Goal: Information Seeking & Learning: Compare options

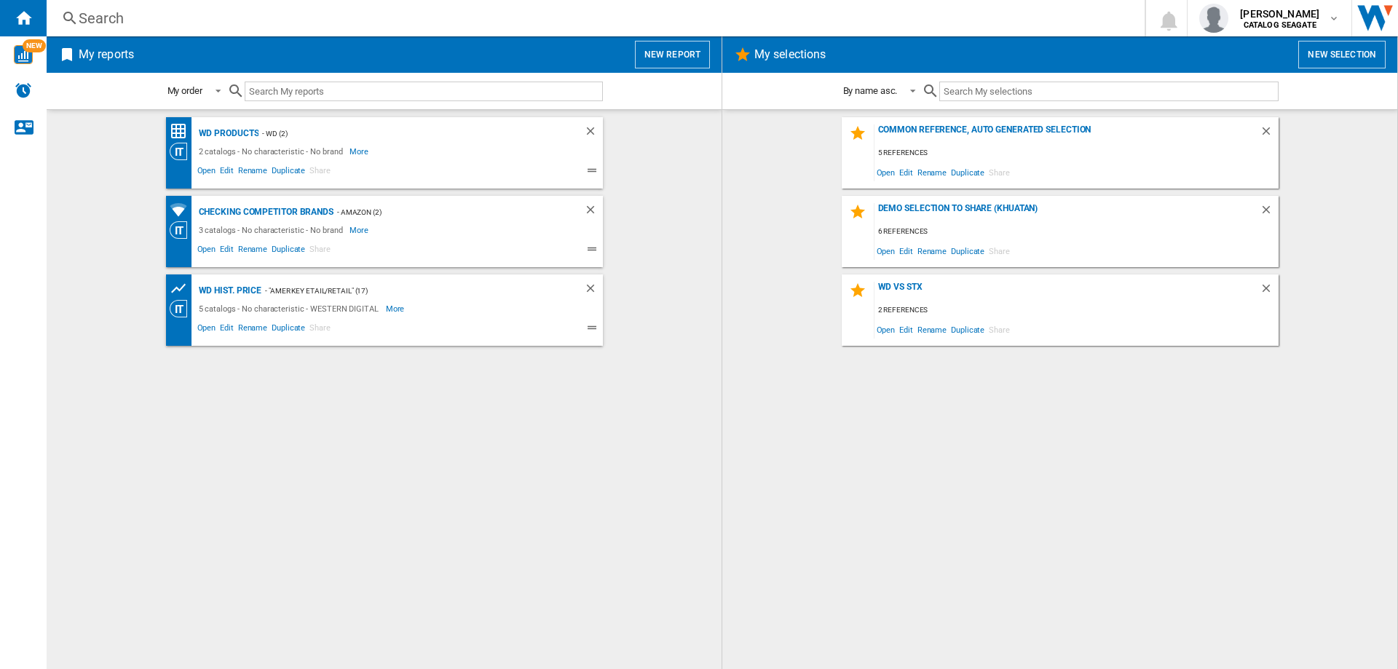
click at [106, 17] on div "Search" at bounding box center [593, 18] width 1028 height 20
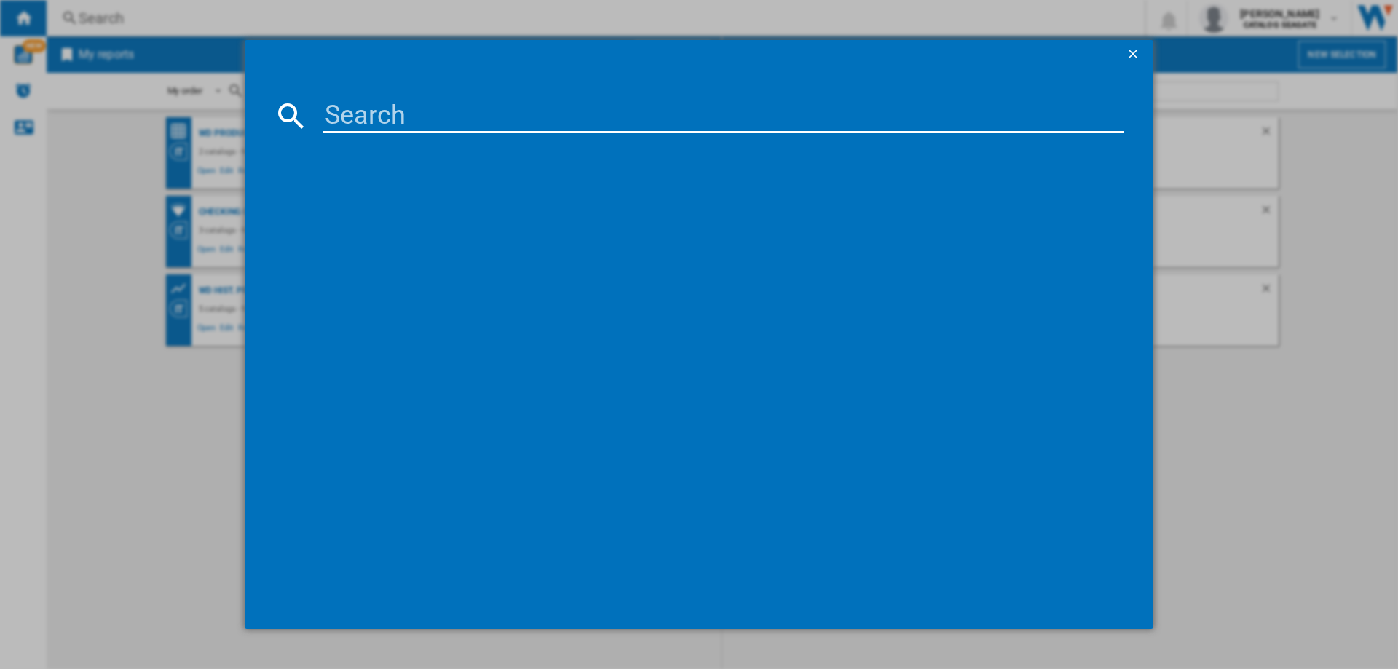
click at [398, 113] on input at bounding box center [723, 115] width 801 height 35
type input "STLV2000101"
click at [414, 207] on div "SEAGATE GAME DRIVE STLV2000101 WHITE 2TB" at bounding box center [709, 210] width 786 height 15
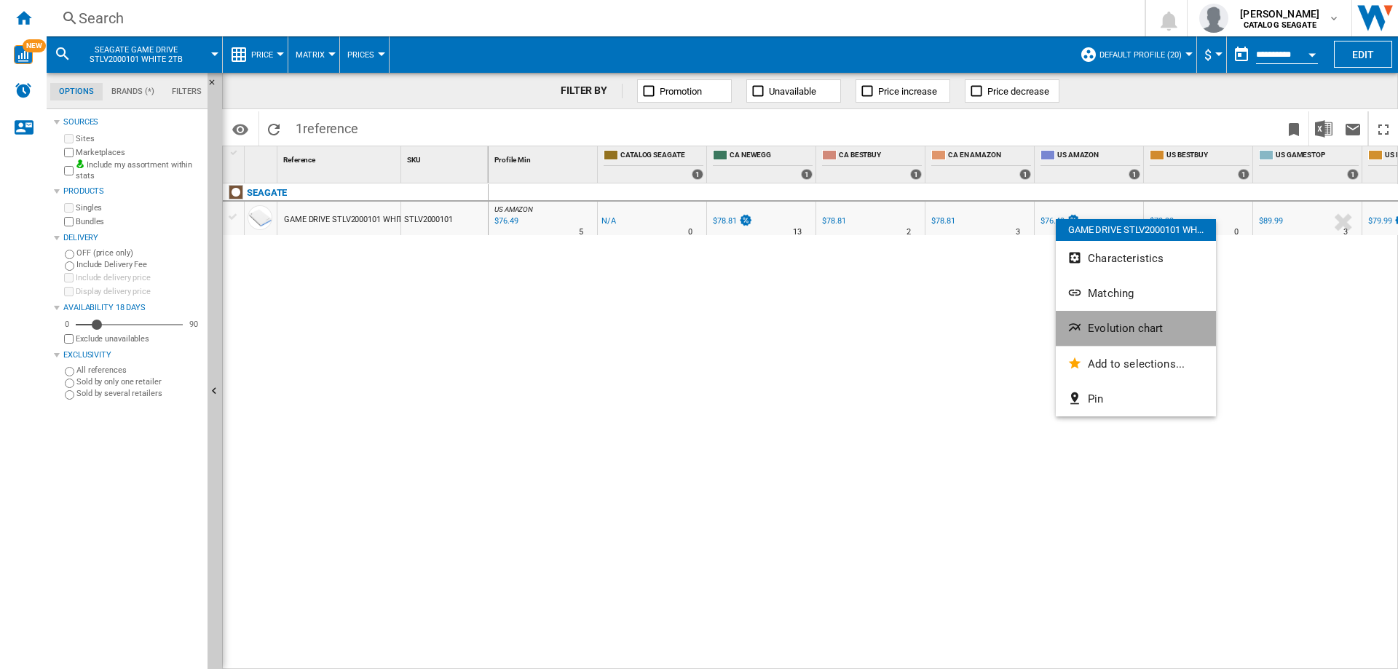
click at [1107, 327] on span "Evolution chart" at bounding box center [1125, 328] width 75 height 13
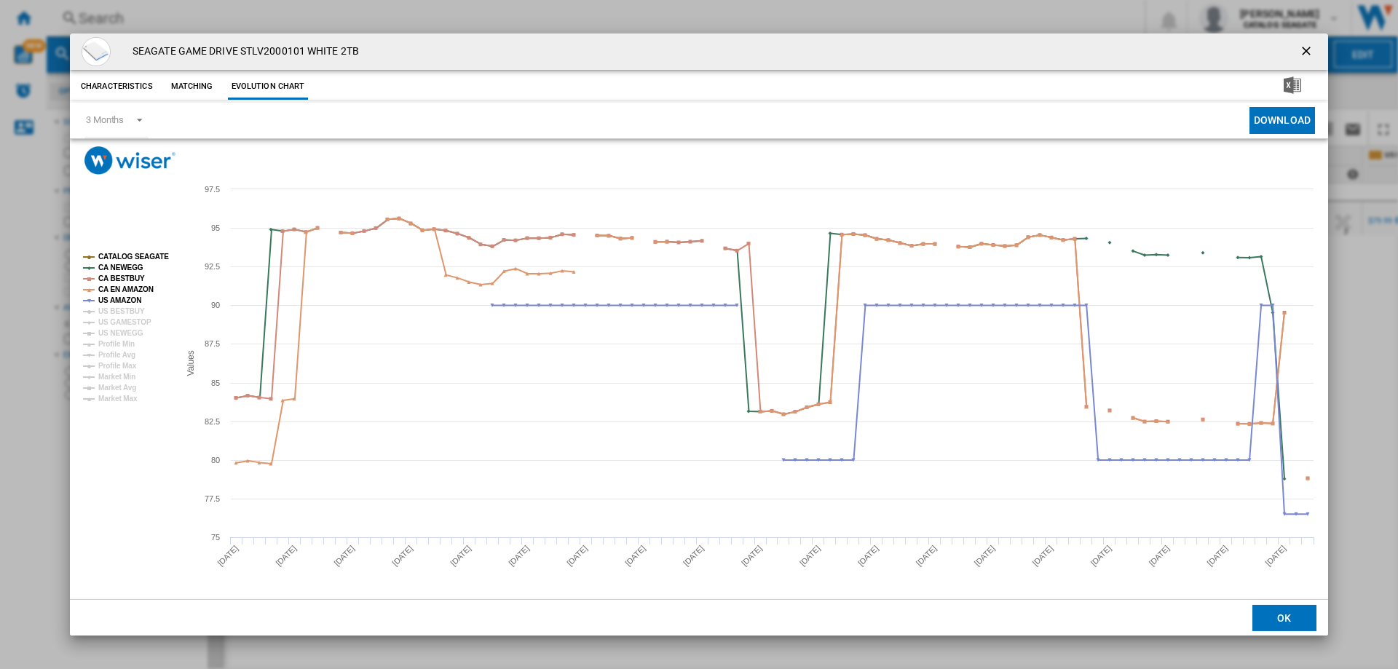
click at [123, 255] on tspan "CATALOG SEAGATE" at bounding box center [133, 257] width 71 height 8
click at [123, 266] on tspan "CA NEWEGG" at bounding box center [120, 268] width 45 height 8
click at [123, 277] on tspan "CA BESTBUY" at bounding box center [121, 278] width 47 height 8
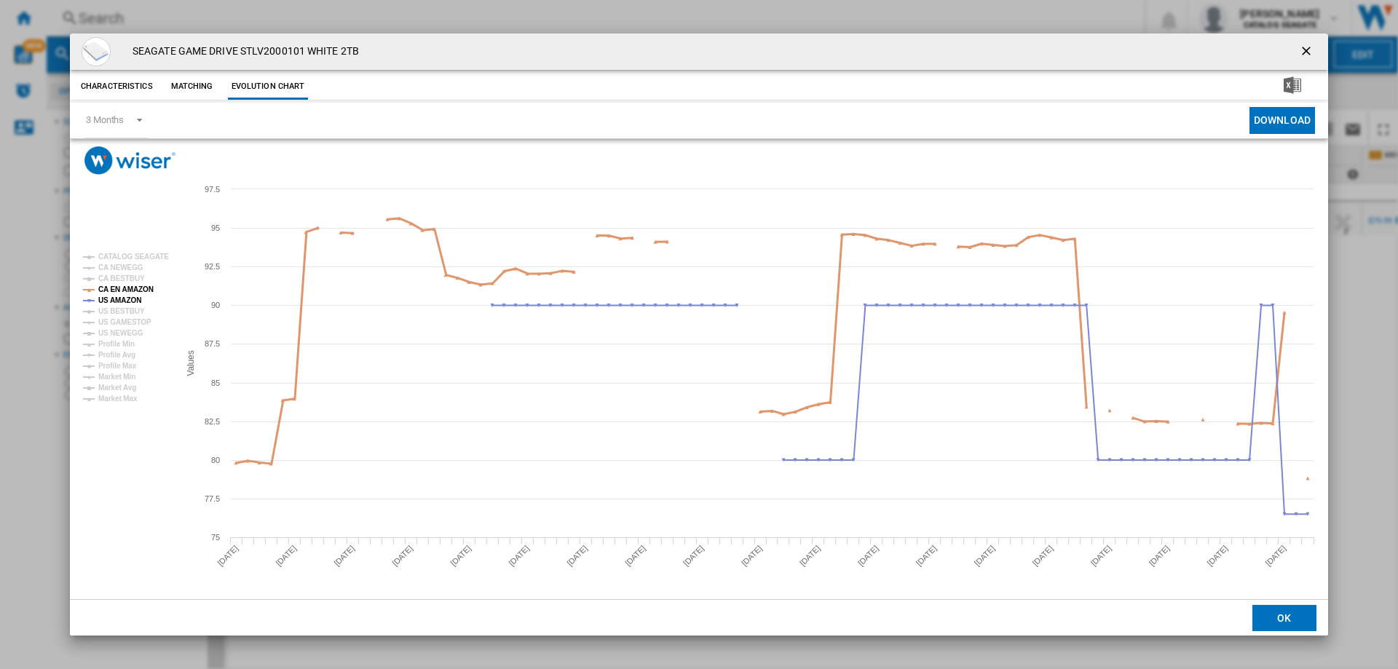
click at [123, 290] on tspan "CA EN AMAZON" at bounding box center [125, 289] width 55 height 8
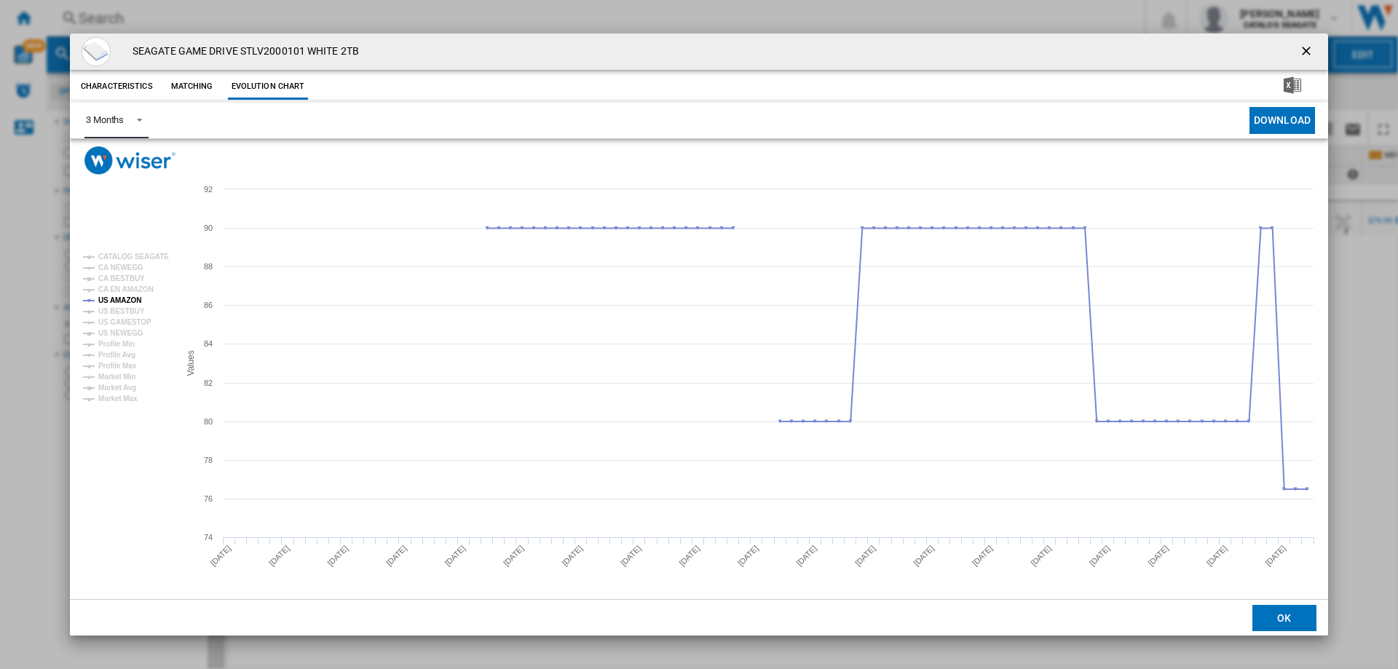
click at [138, 118] on span "Product popup" at bounding box center [135, 118] width 17 height 13
click at [137, 449] on md-backdrop at bounding box center [699, 334] width 1398 height 669
click at [141, 122] on span "Product popup" at bounding box center [135, 118] width 17 height 13
click at [137, 491] on md-backdrop at bounding box center [699, 334] width 1398 height 669
click at [198, 86] on button "Matching" at bounding box center [192, 87] width 64 height 26
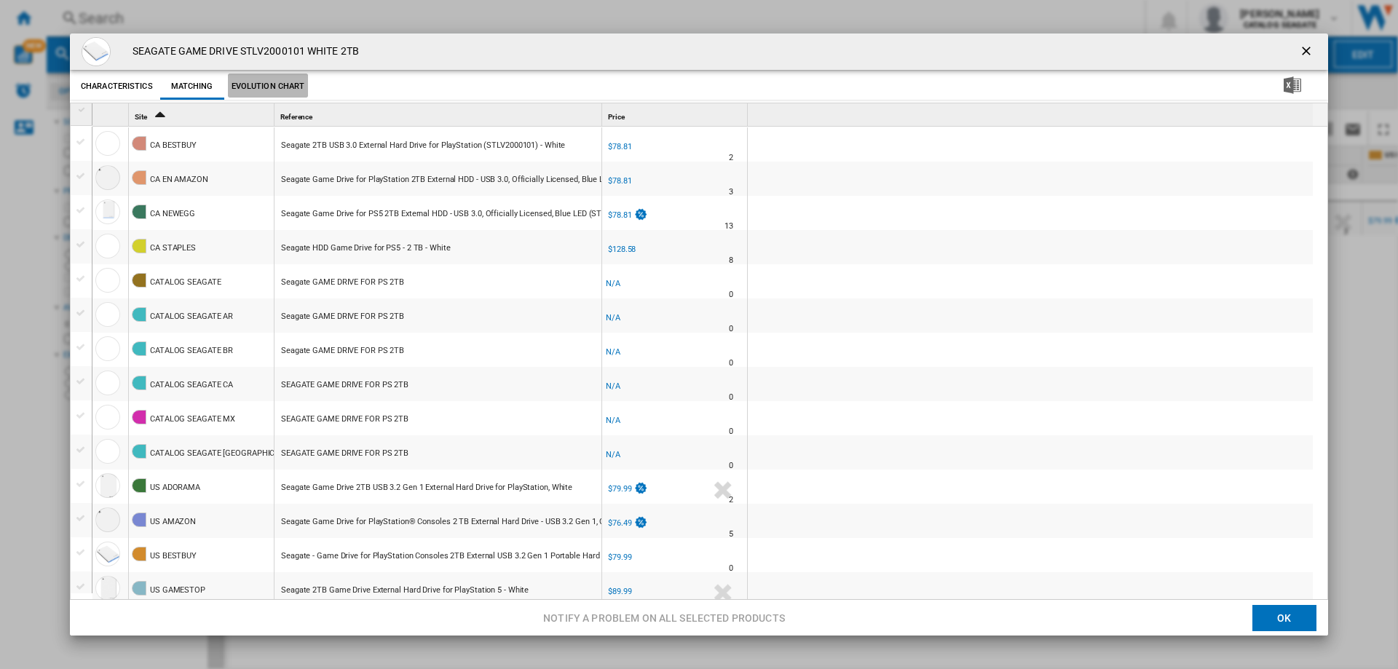
click at [280, 90] on button "Evolution chart" at bounding box center [268, 87] width 81 height 26
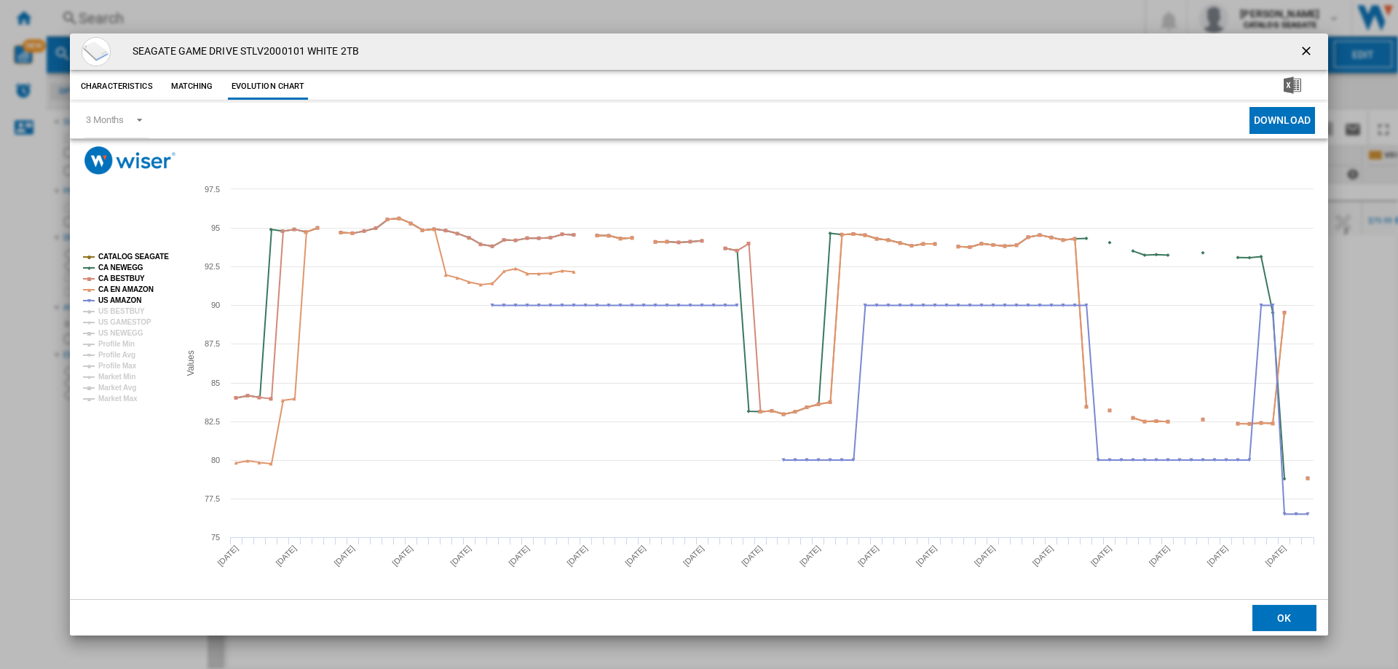
click at [127, 85] on button "Characteristics" at bounding box center [116, 87] width 79 height 26
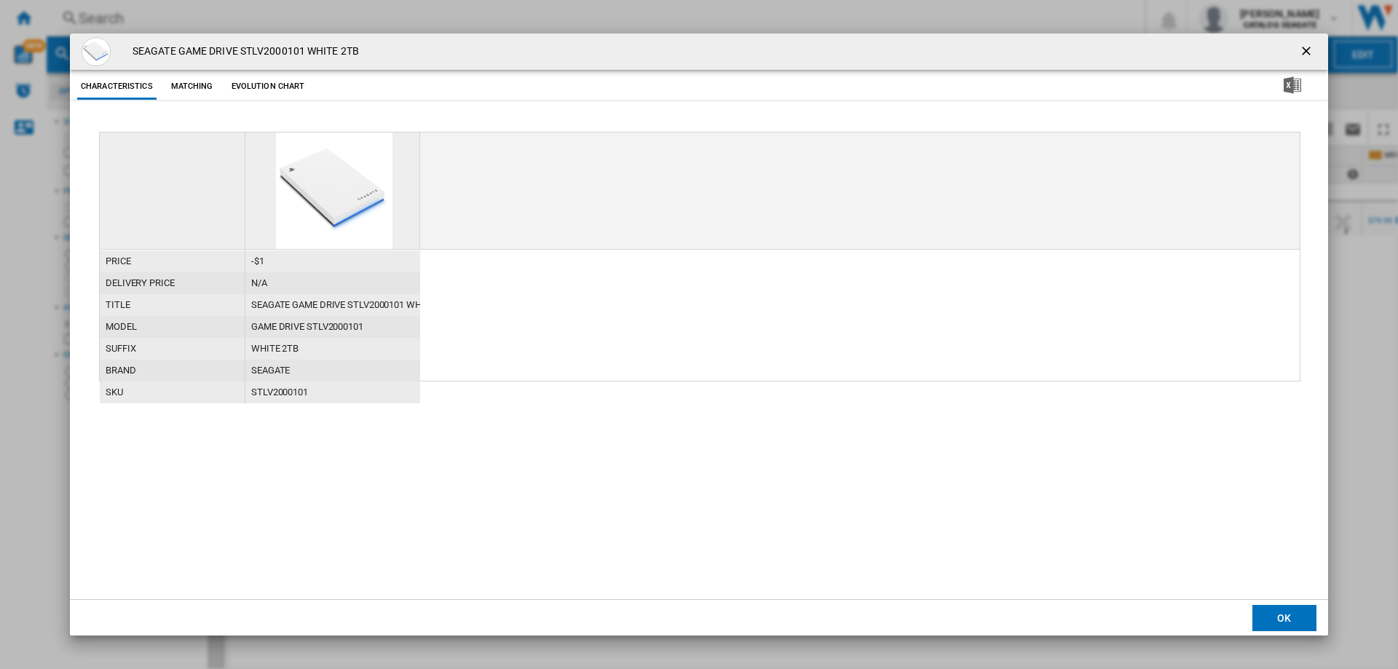
click at [264, 87] on button "Evolution chart" at bounding box center [268, 87] width 81 height 26
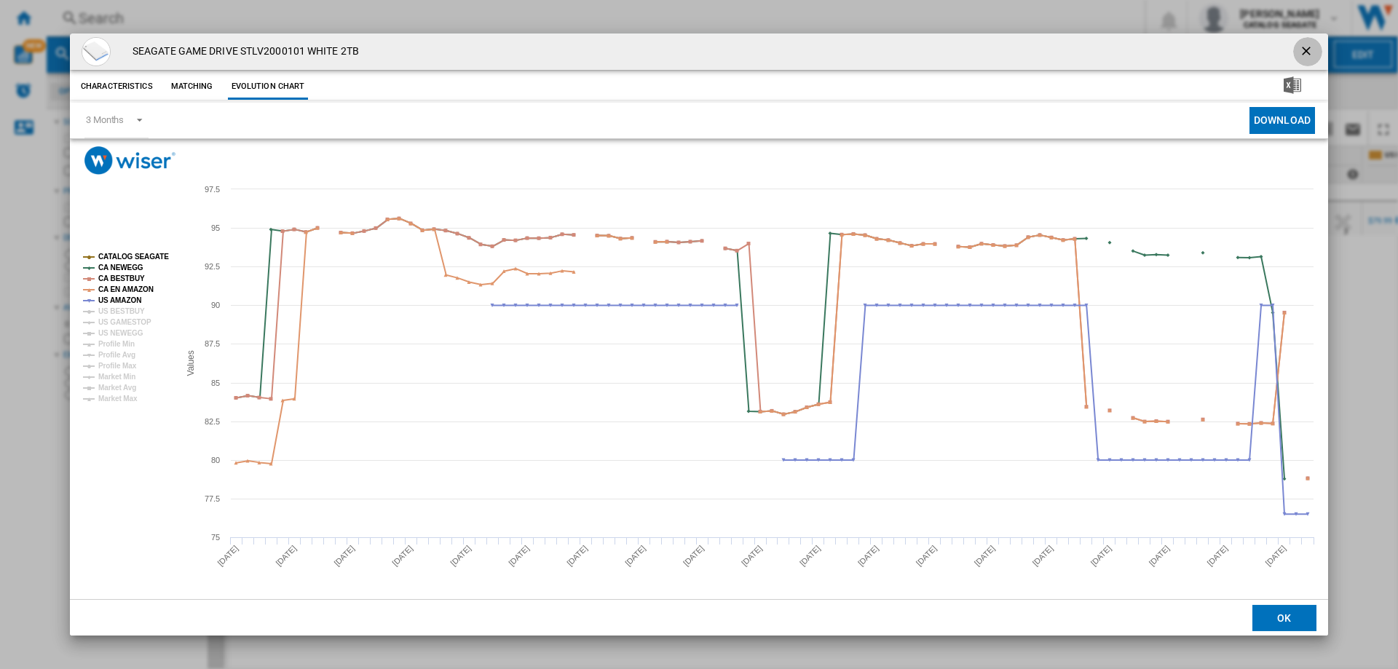
click at [1304, 52] on ng-md-icon "getI18NText('BUTTONS.CLOSE_DIALOG')" at bounding box center [1307, 52] width 17 height 17
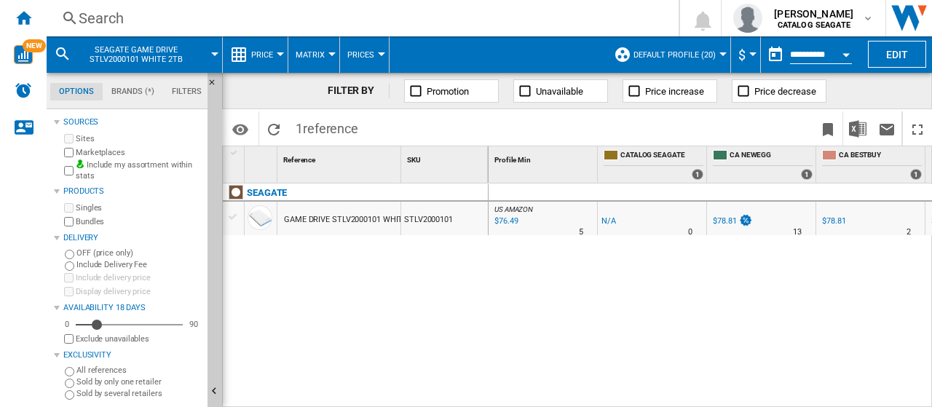
click at [709, 52] on span "Default profile (20)" at bounding box center [674, 54] width 82 height 9
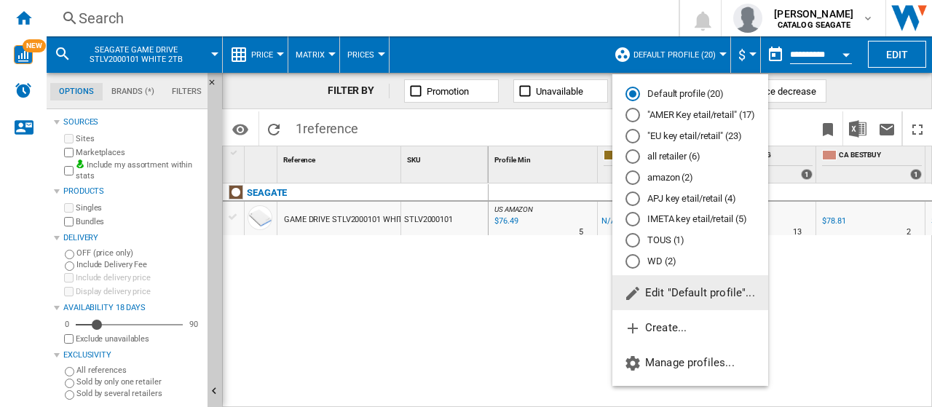
click at [633, 177] on div "amazon (2)" at bounding box center [632, 177] width 15 height 15
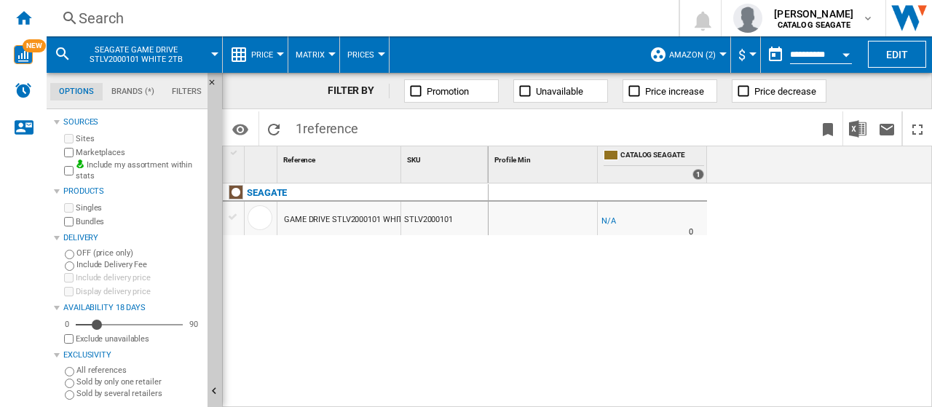
click at [700, 54] on span "amazon (2)" at bounding box center [692, 54] width 47 height 9
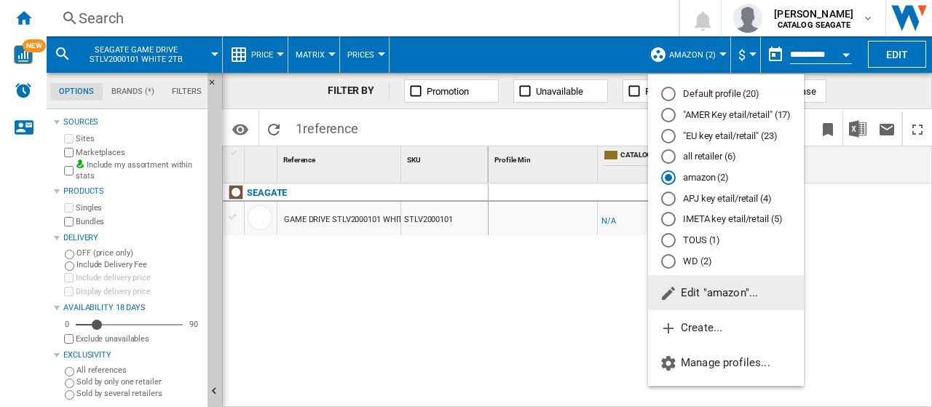
click at [669, 91] on div "Default profile (20)" at bounding box center [668, 94] width 15 height 15
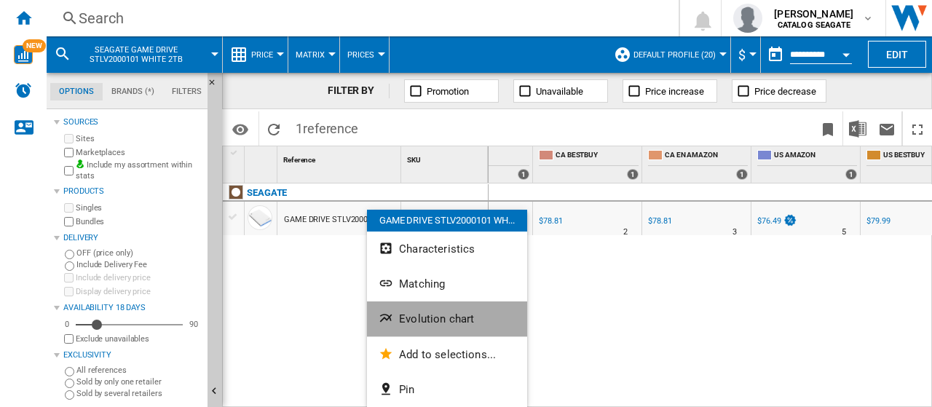
click at [419, 315] on span "Evolution chart" at bounding box center [436, 318] width 75 height 13
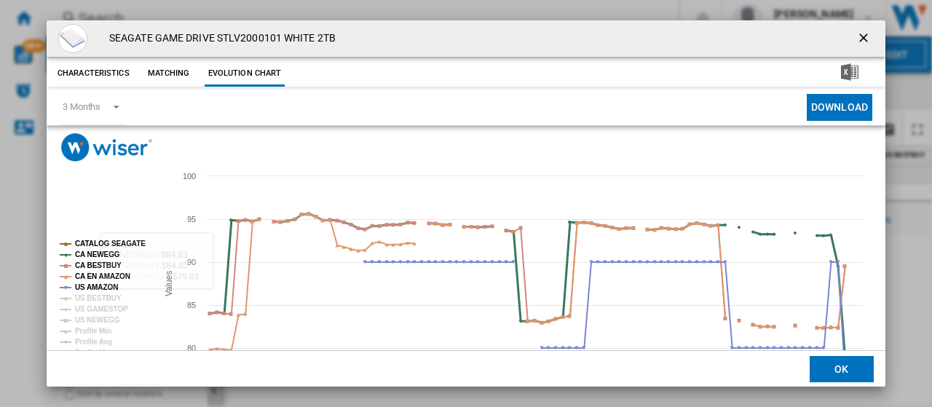
click at [95, 253] on tspan "CA NEWEGG" at bounding box center [97, 254] width 45 height 8
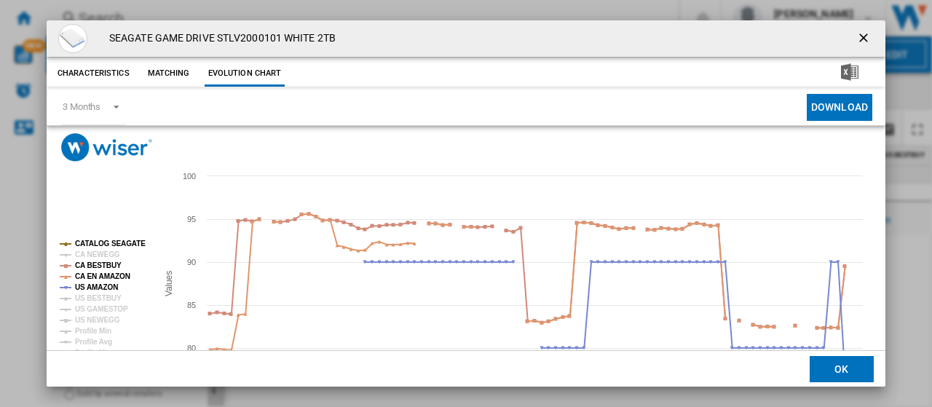
click at [97, 264] on tspan "CA BESTBUY" at bounding box center [98, 265] width 47 height 8
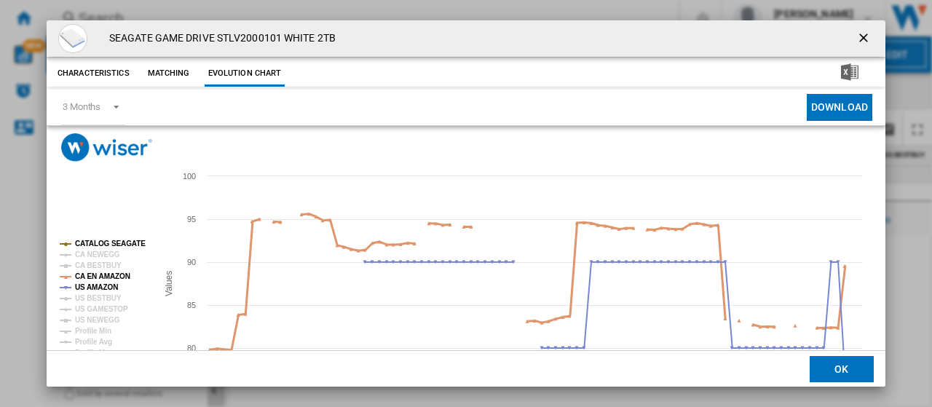
click at [95, 280] on tspan "CA EN AMAZON" at bounding box center [102, 276] width 55 height 8
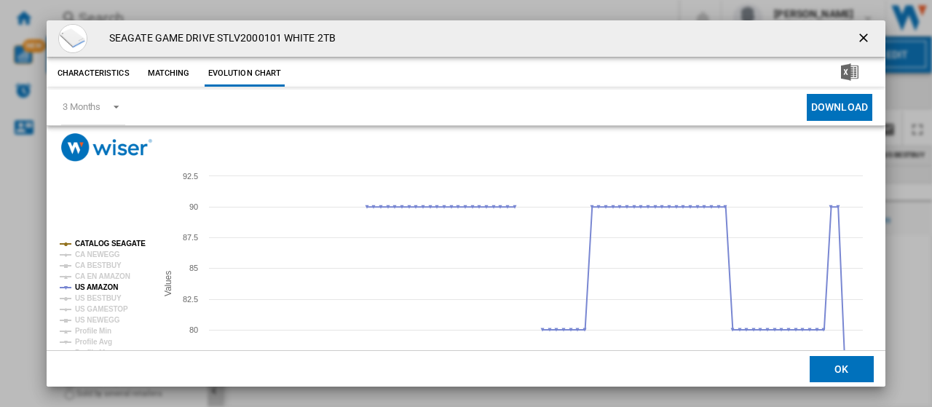
click at [102, 244] on tspan "CATALOG SEAGATE" at bounding box center [110, 244] width 71 height 8
click at [861, 34] on ng-md-icon "getI18NText('BUTTONS.CLOSE_DIALOG')" at bounding box center [864, 39] width 17 height 17
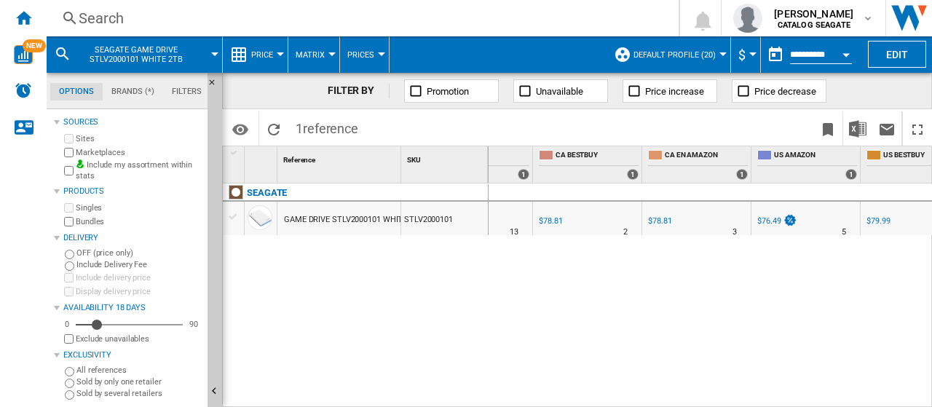
click at [135, 15] on div "Search" at bounding box center [360, 18] width 562 height 20
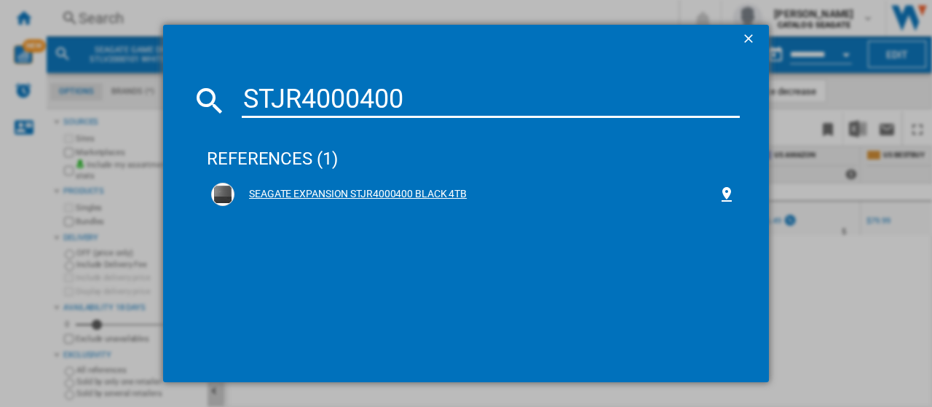
type input "STJR4000400"
click at [364, 190] on div "SEAGATE EXPANSION STJR4000400 BLACK 4TB" at bounding box center [475, 194] width 483 height 15
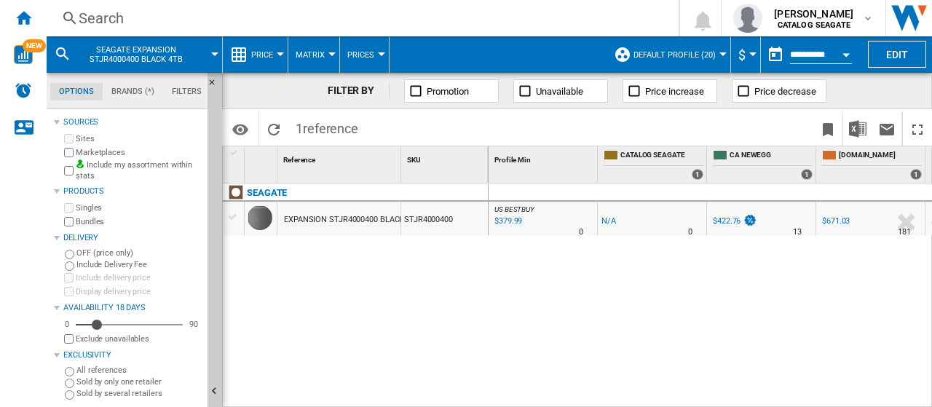
click at [126, 17] on div "Search" at bounding box center [360, 18] width 562 height 20
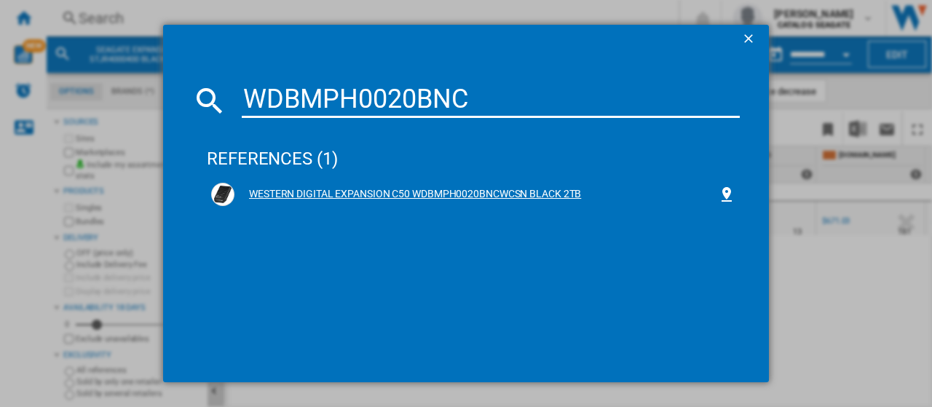
type input "WDBMPH0020BNC"
click at [364, 196] on div "WESTERN DIGITAL EXPANSION C50 WDBMPH0020BNCWCSN BLACK 2TB" at bounding box center [475, 194] width 483 height 15
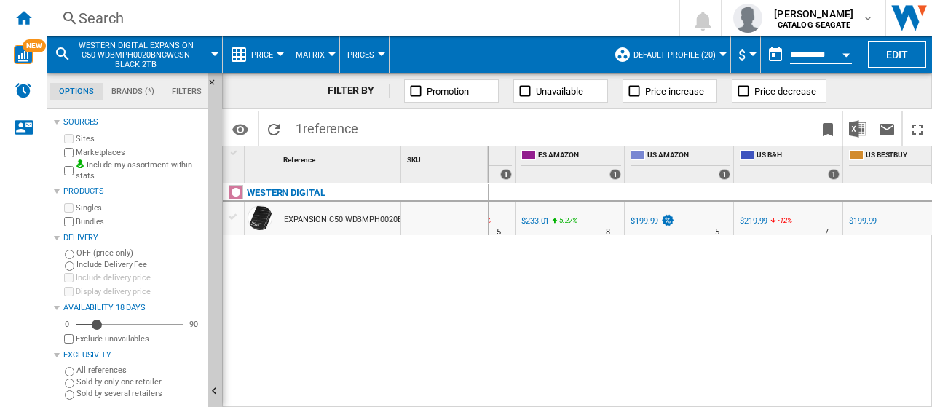
scroll to position [0, 424]
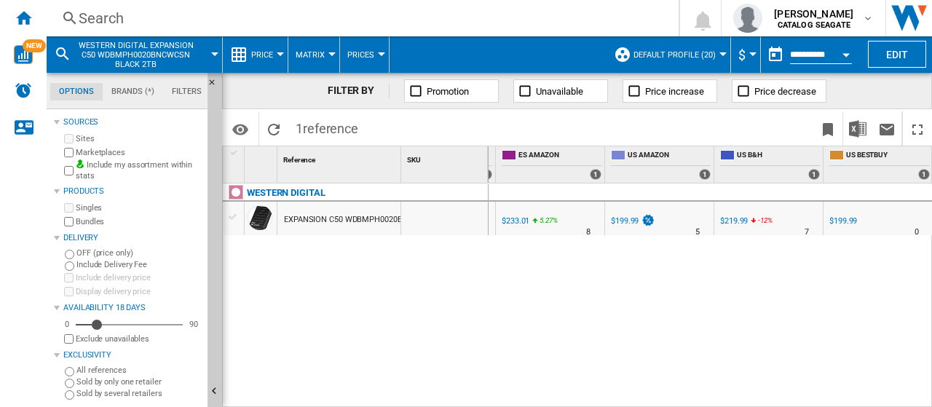
click at [630, 225] on div "$199.99" at bounding box center [625, 220] width 28 height 9
click at [138, 47] on span "WESTERN DIGITAL EXPANSION C50 WDBMPH0020BNCWCSN BLACK 2TB" at bounding box center [135, 55] width 117 height 28
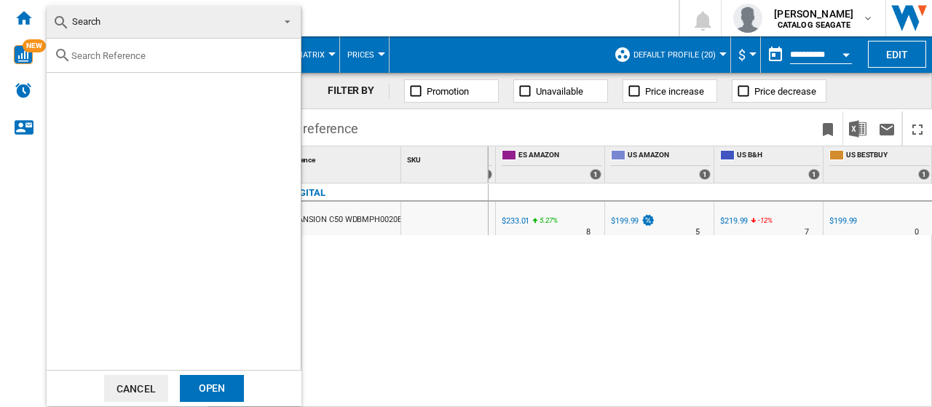
click at [138, 382] on button "Cancel" at bounding box center [136, 388] width 64 height 27
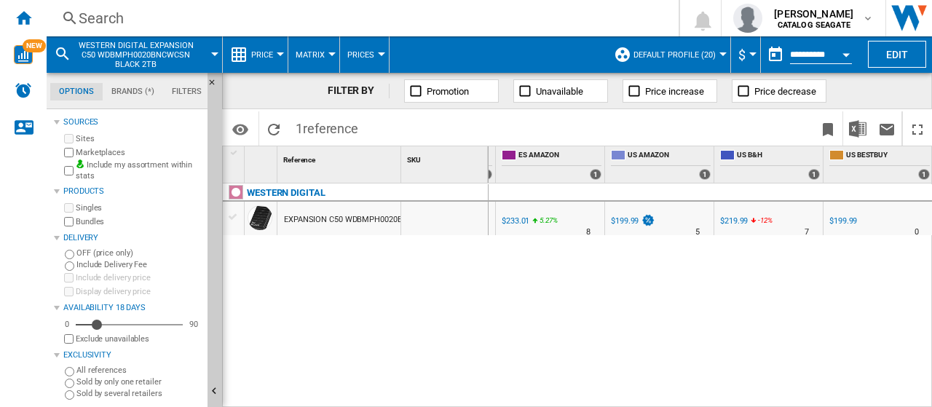
click at [110, 20] on div "Search" at bounding box center [360, 18] width 562 height 20
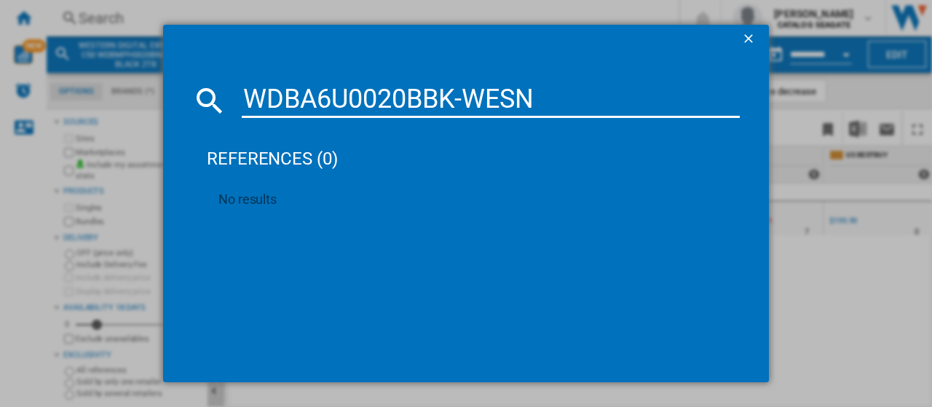
drag, startPoint x: 537, startPoint y: 106, endPoint x: 457, endPoint y: 97, distance: 79.8
click at [457, 97] on input "WDBA6U0020BBK-WESN" at bounding box center [491, 100] width 498 height 35
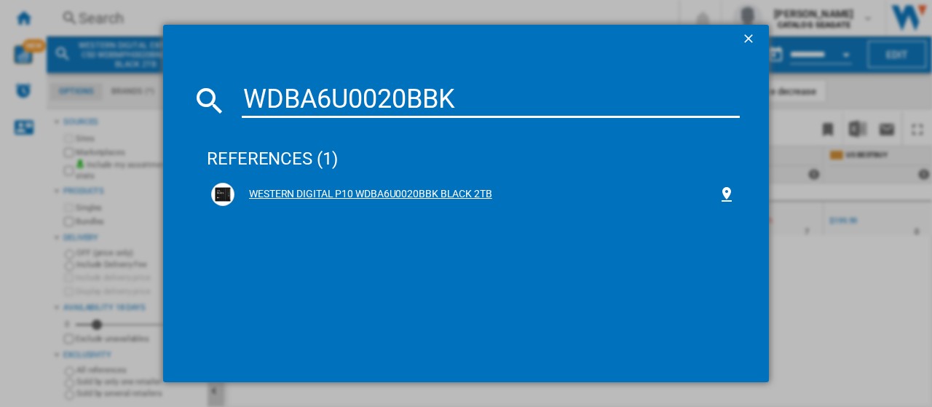
type input "WDBA6U0020BBK"
click at [390, 194] on div "WESTERN DIGITAL P10 WDBA6U0020BBK BLACK 2TB" at bounding box center [475, 194] width 483 height 15
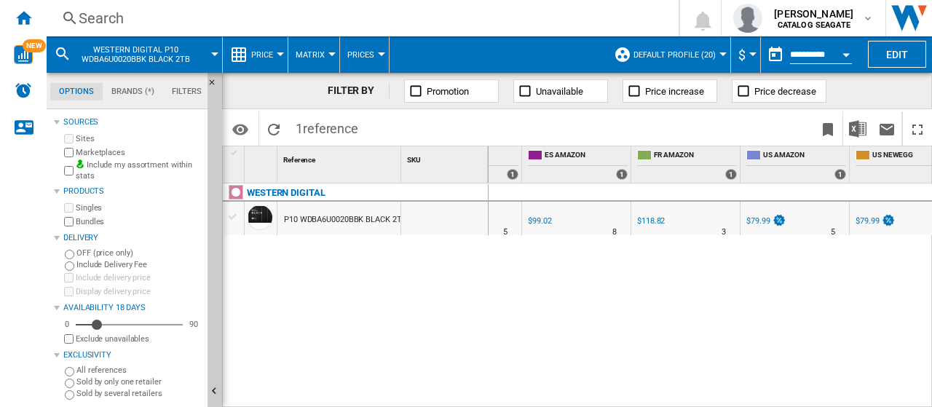
scroll to position [0, 403]
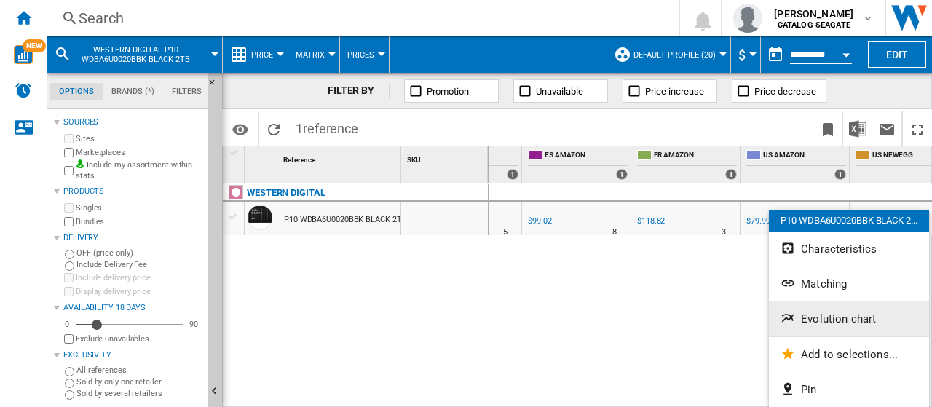
click at [821, 322] on span "Evolution chart" at bounding box center [838, 318] width 75 height 13
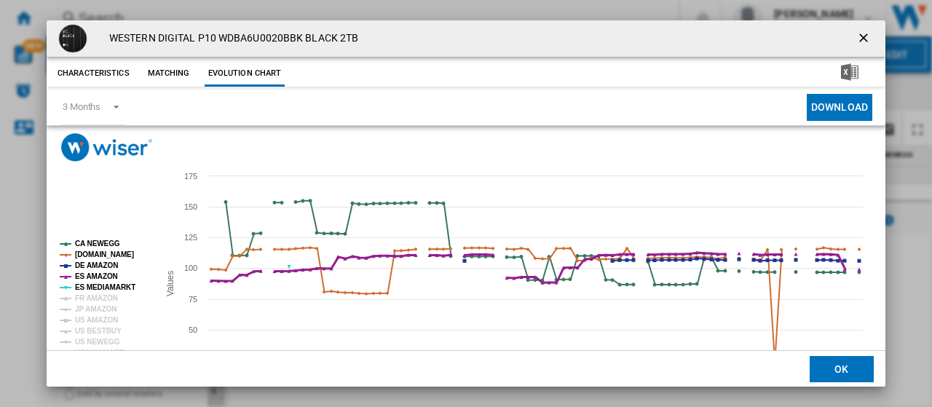
click at [103, 273] on tspan "ES AMAZON" at bounding box center [96, 276] width 43 height 8
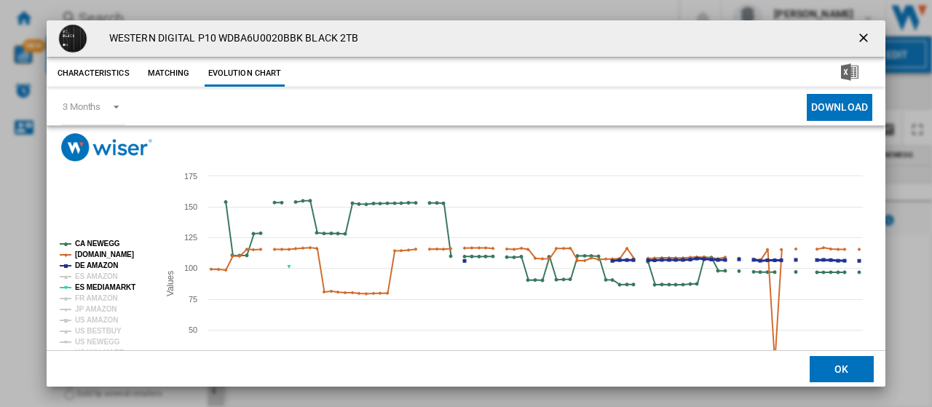
click at [99, 264] on tspan "DE AMAZON" at bounding box center [96, 265] width 43 height 8
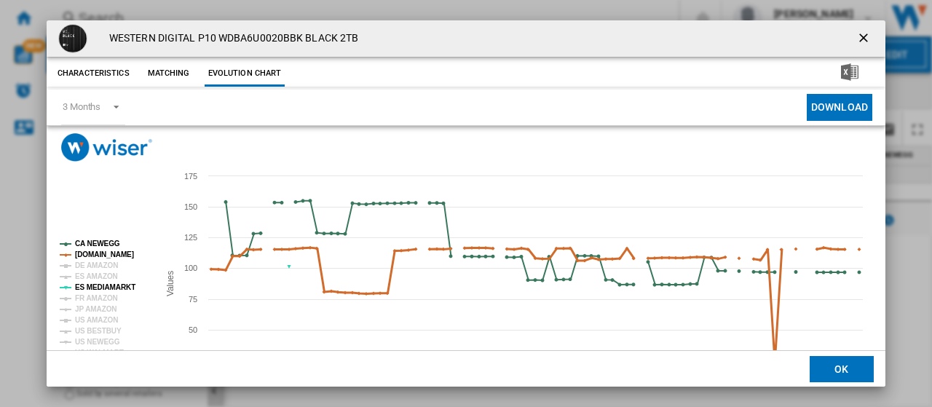
click at [99, 253] on tspan "[DOMAIN_NAME]" at bounding box center [104, 254] width 59 height 8
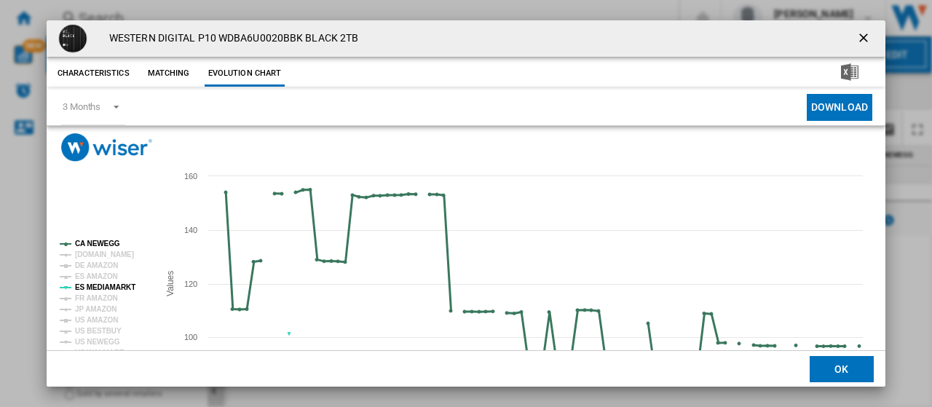
click at [98, 242] on tspan "CA NEWEGG" at bounding box center [97, 244] width 45 height 8
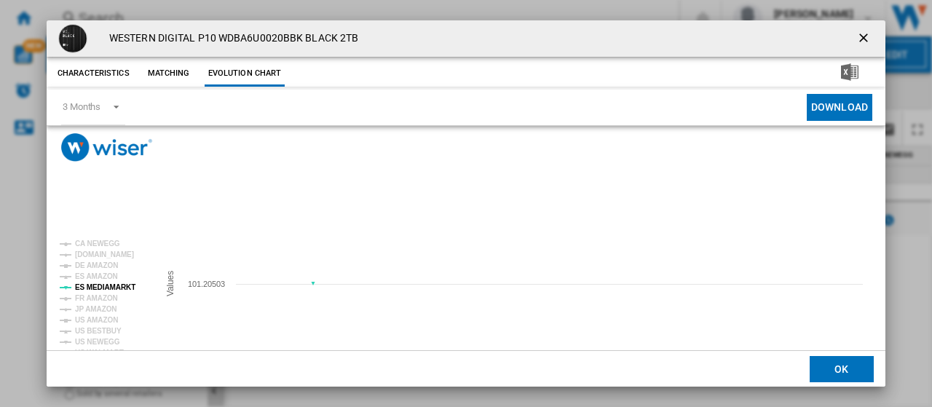
click at [108, 286] on tspan "ES MEDIAMARKT" at bounding box center [105, 287] width 60 height 8
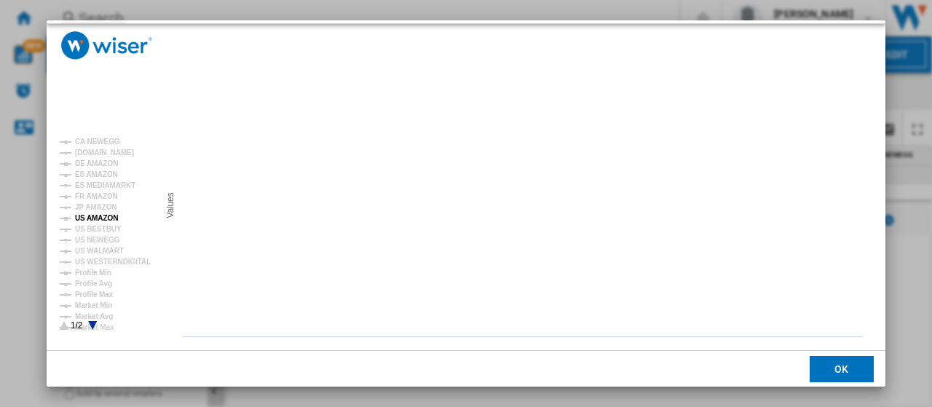
click at [100, 216] on tspan "US AMAZON" at bounding box center [96, 218] width 43 height 8
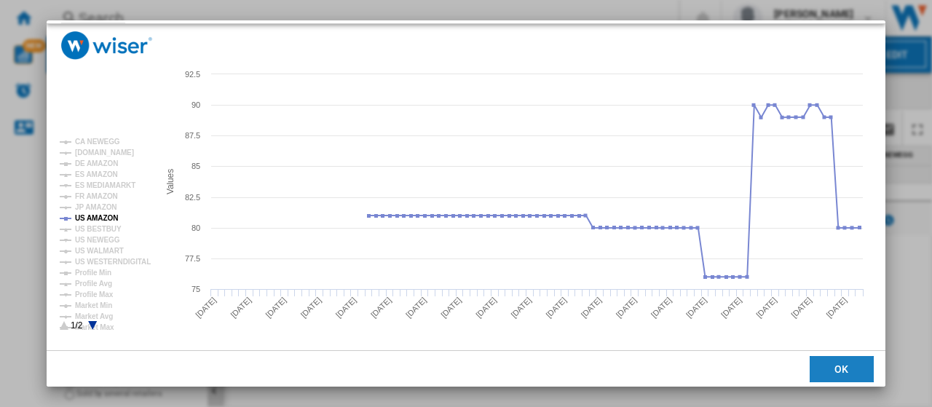
click at [840, 375] on button "OK" at bounding box center [842, 369] width 64 height 26
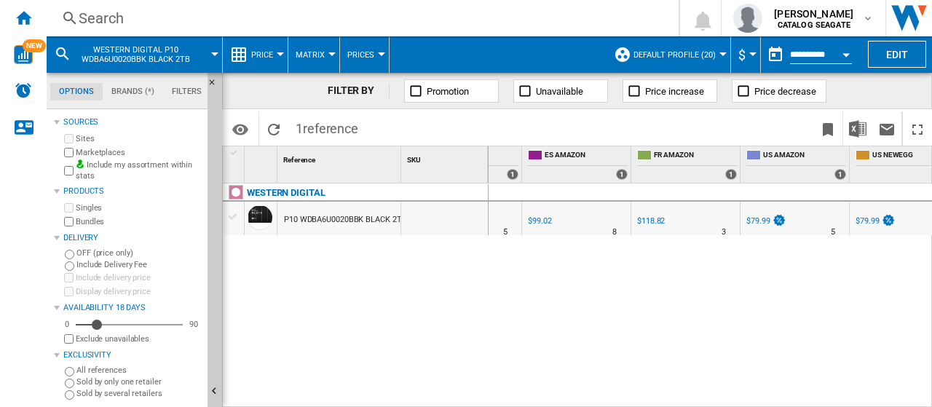
click at [119, 17] on div "Search" at bounding box center [360, 18] width 562 height 20
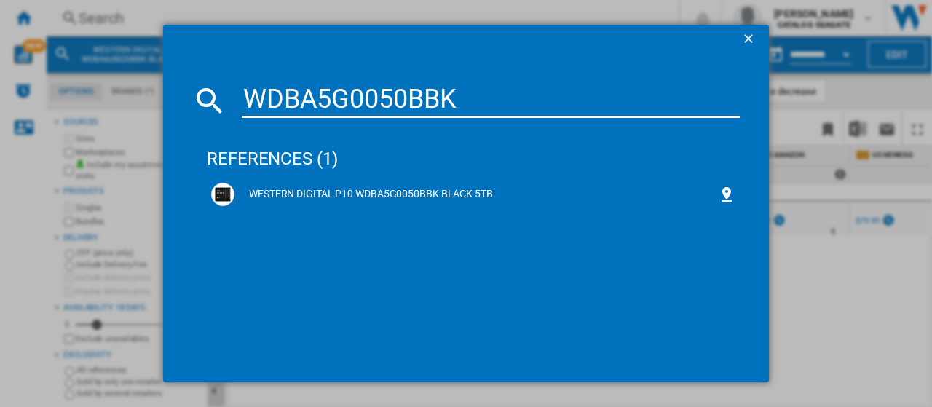
type input "WDBA5G0050BBK"
click at [395, 188] on div "WESTERN DIGITAL P10 WDBA5G0050BBK BLACK 5TB" at bounding box center [475, 194] width 483 height 15
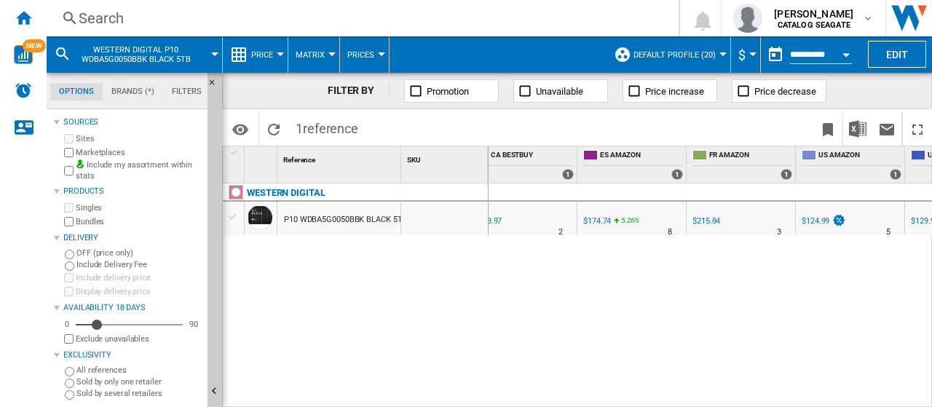
scroll to position [0, 430]
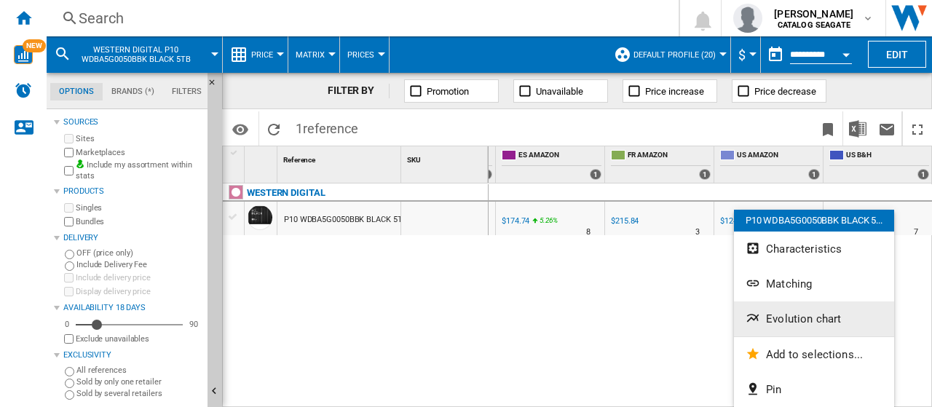
click at [786, 320] on span "Evolution chart" at bounding box center [803, 318] width 75 height 13
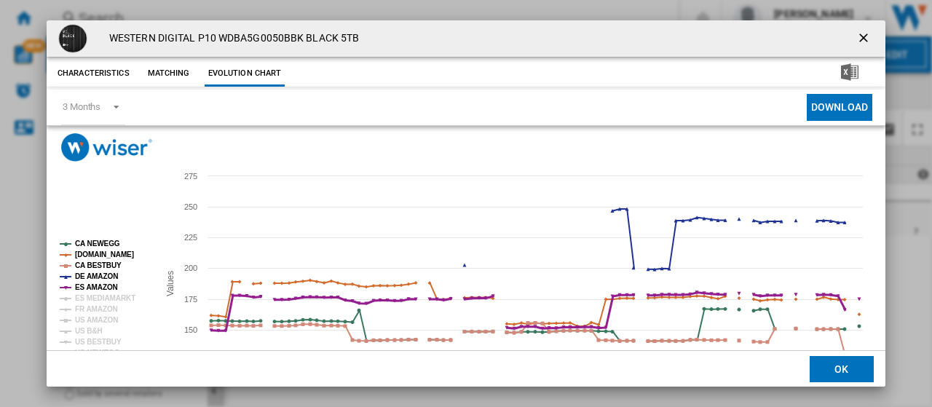
click at [95, 288] on tspan "ES AMAZON" at bounding box center [96, 287] width 43 height 8
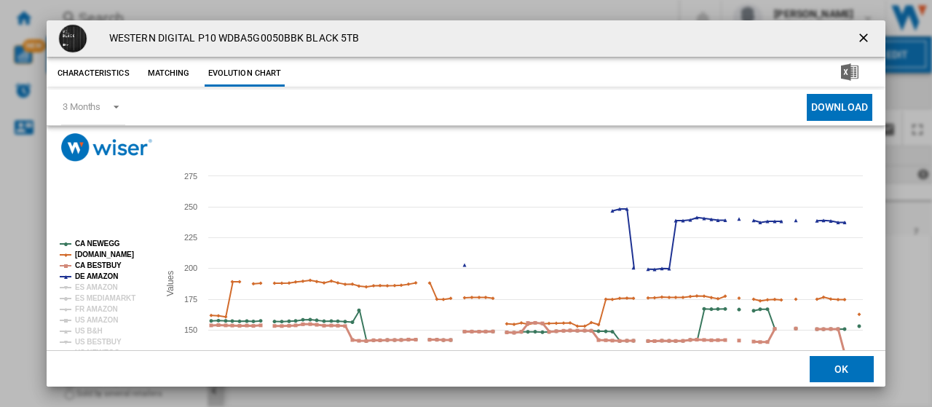
scroll to position [73, 0]
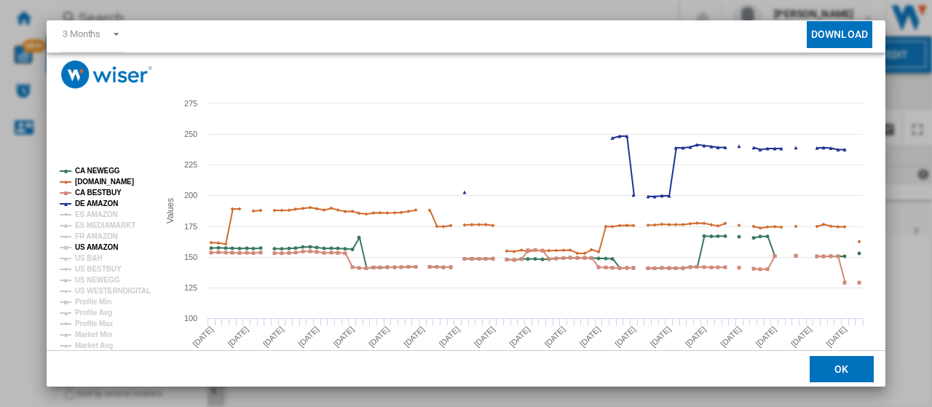
click at [100, 245] on tspan "US AMAZON" at bounding box center [96, 247] width 43 height 8
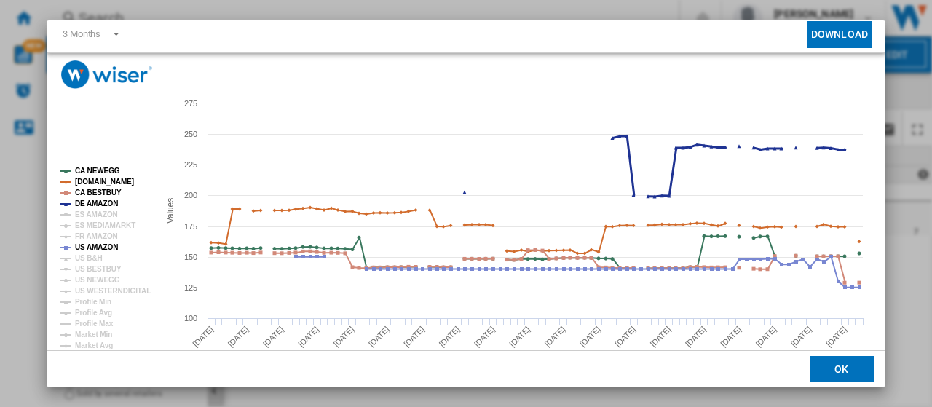
click at [101, 202] on tspan "DE AMAZON" at bounding box center [96, 203] width 43 height 8
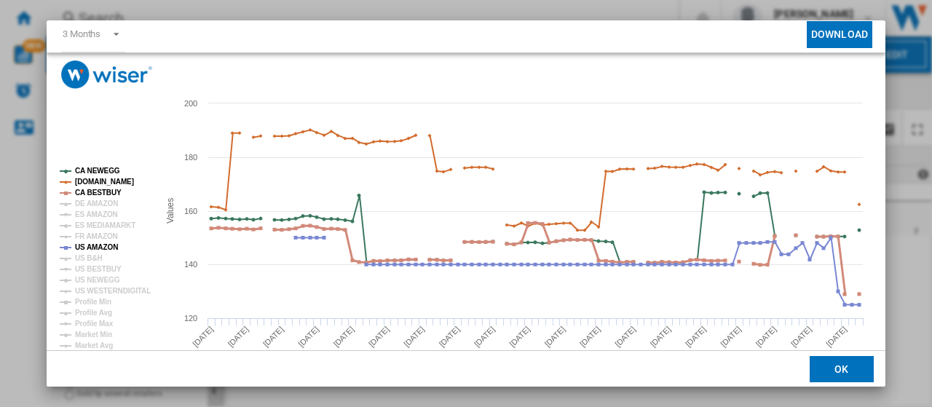
click at [100, 190] on tspan "CA BESTBUY" at bounding box center [98, 193] width 47 height 8
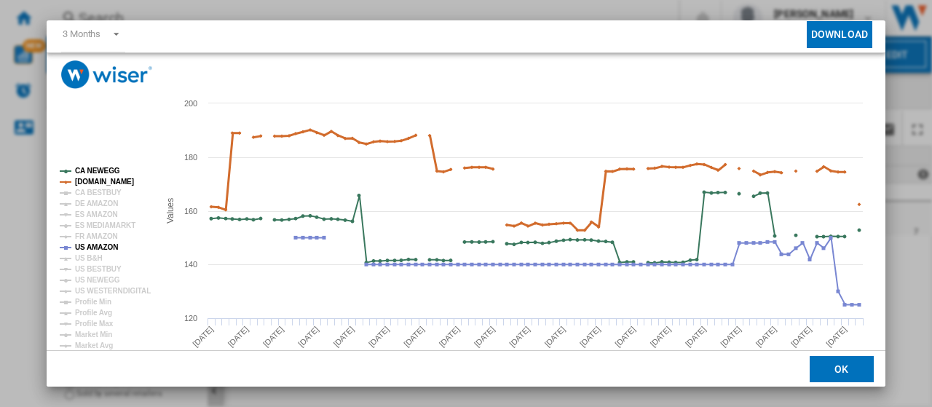
click at [103, 178] on tspan "[DOMAIN_NAME]" at bounding box center [104, 182] width 59 height 8
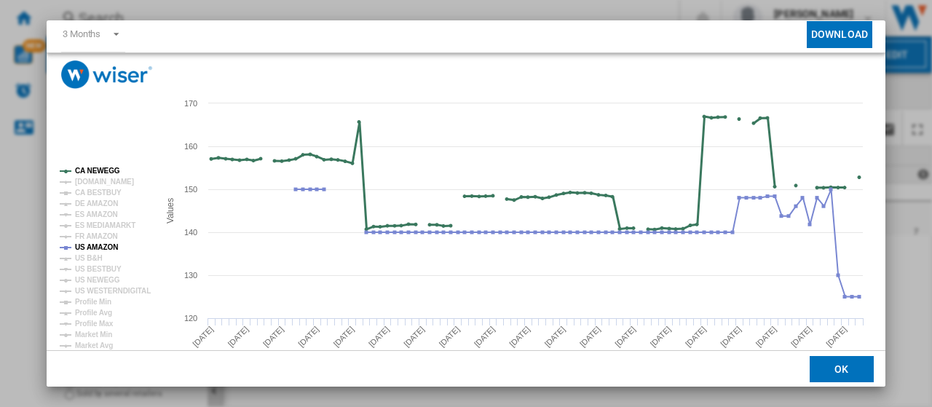
click at [103, 170] on tspan "CA NEWEGG" at bounding box center [97, 171] width 45 height 8
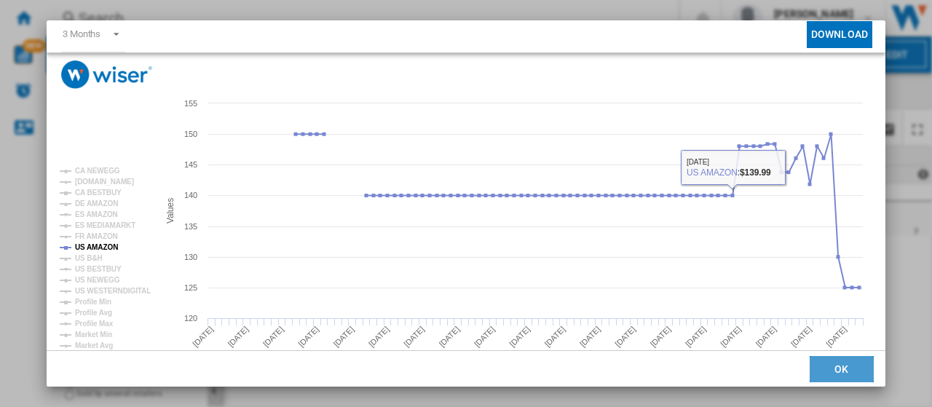
click at [820, 372] on button "OK" at bounding box center [842, 369] width 64 height 26
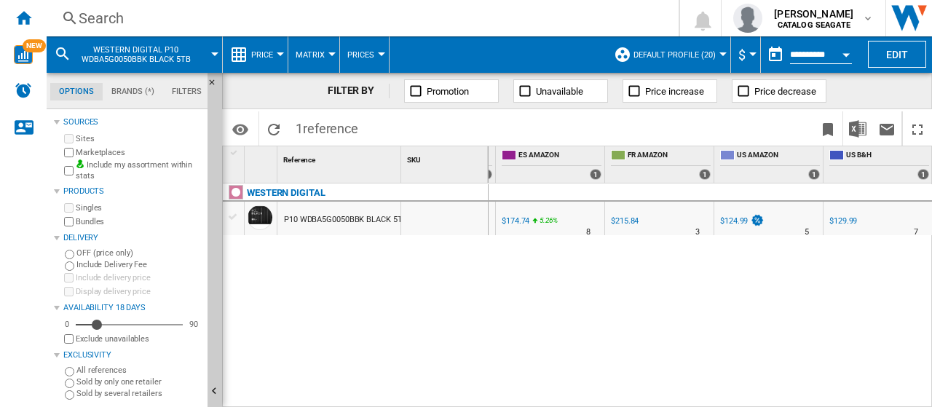
click at [117, 18] on div "Search" at bounding box center [360, 18] width 562 height 20
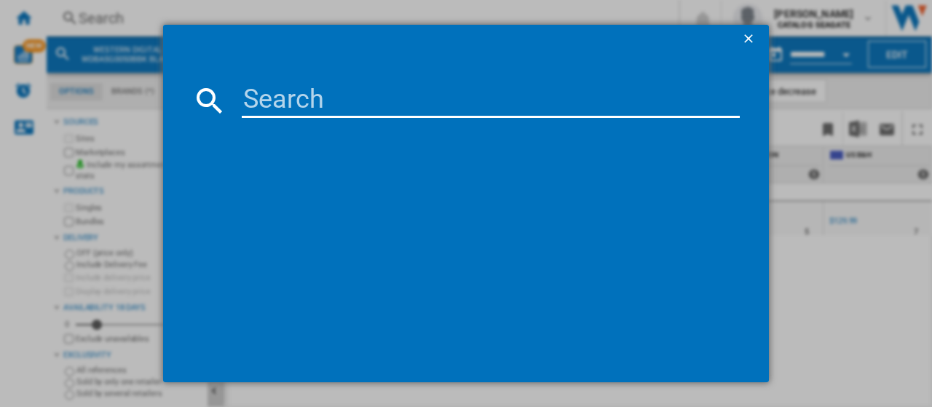
type input "WDBA3A0050BBK"
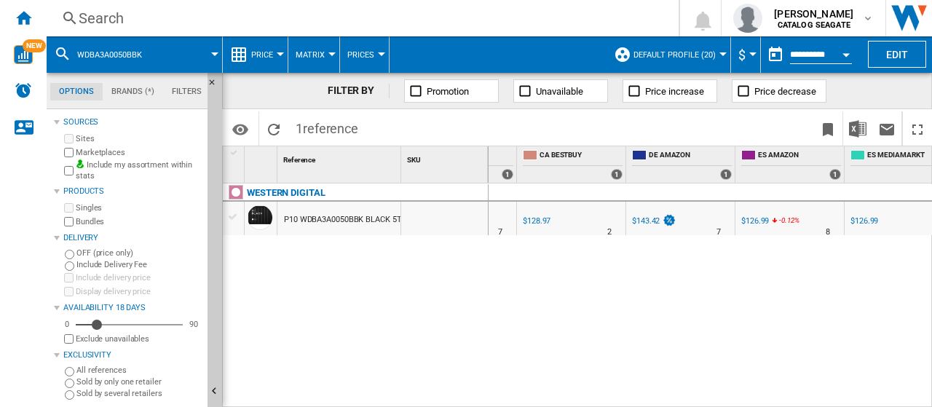
scroll to position [0, 431]
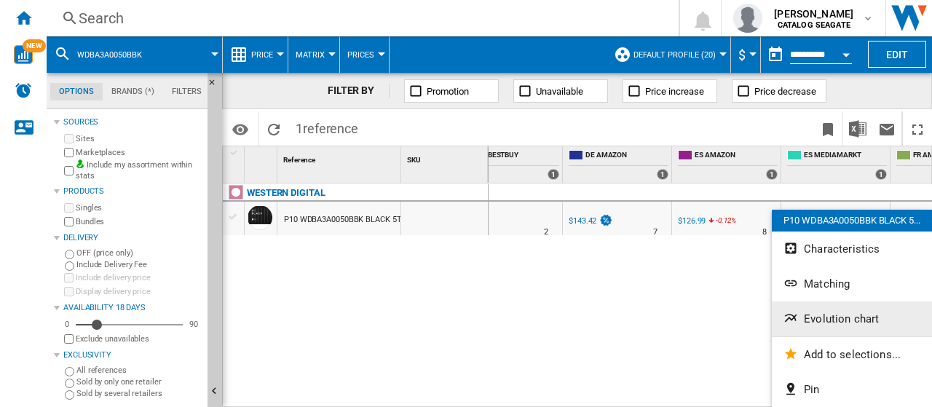
click at [831, 325] on span "Evolution chart" at bounding box center [841, 318] width 75 height 13
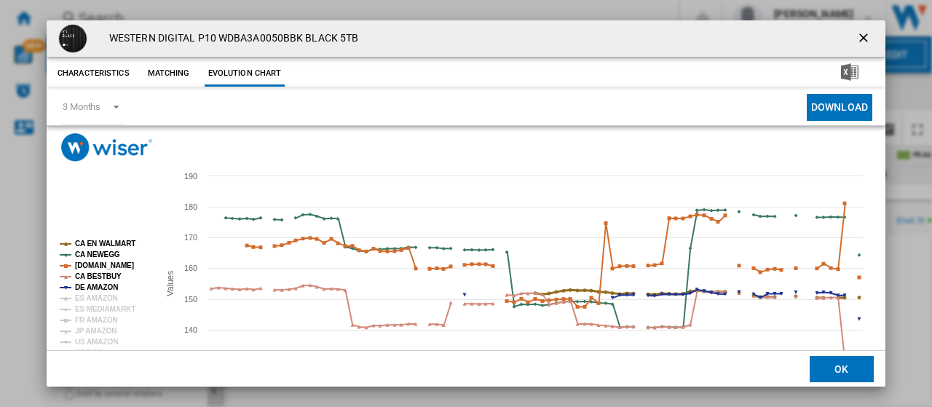
click at [103, 242] on tspan "CA EN WALMART" at bounding box center [105, 244] width 60 height 8
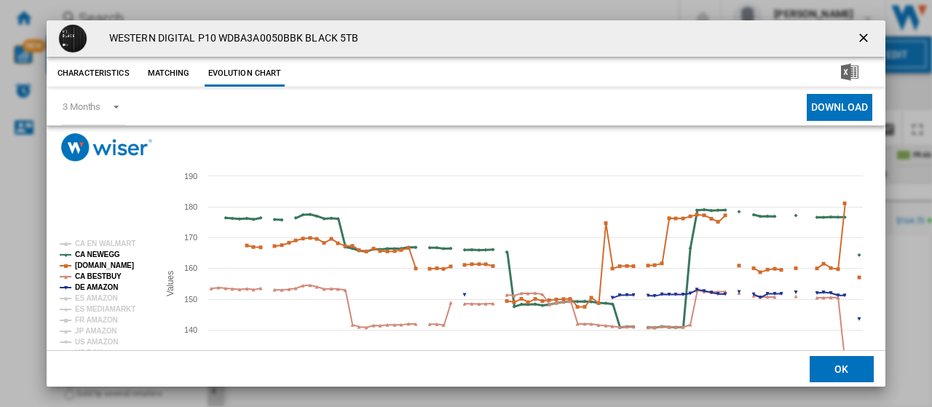
click at [98, 253] on tspan "CA NEWEGG" at bounding box center [97, 254] width 45 height 8
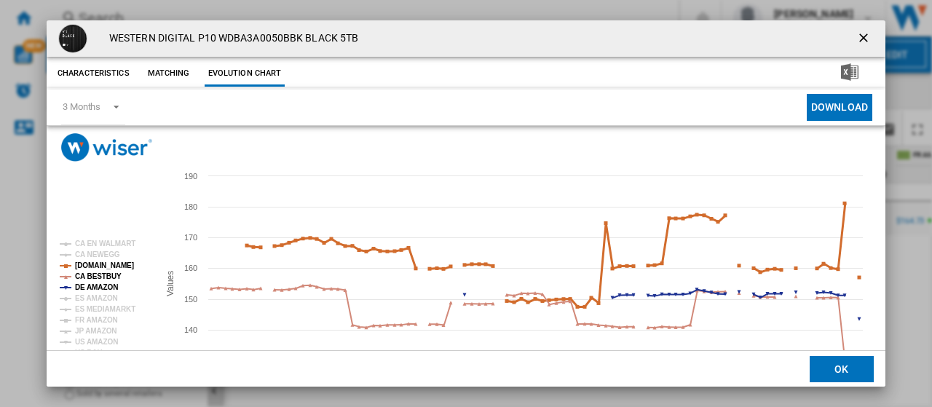
click at [97, 264] on tspan "[DOMAIN_NAME]" at bounding box center [104, 265] width 59 height 8
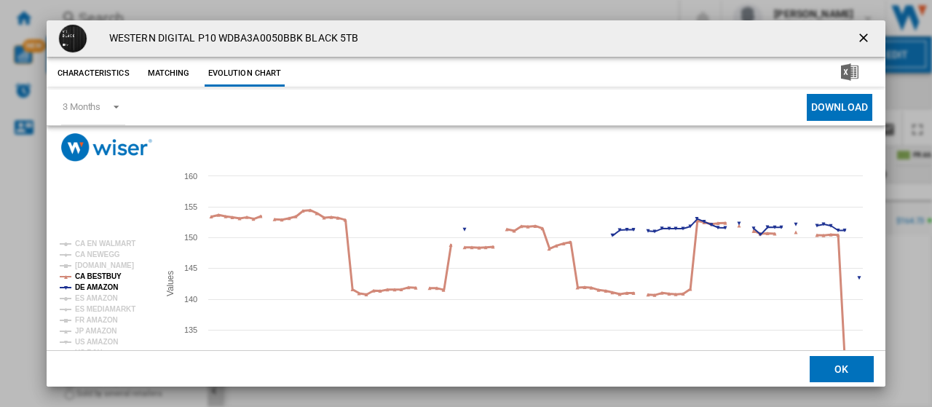
click at [96, 279] on tspan "CA BESTBUY" at bounding box center [98, 276] width 47 height 8
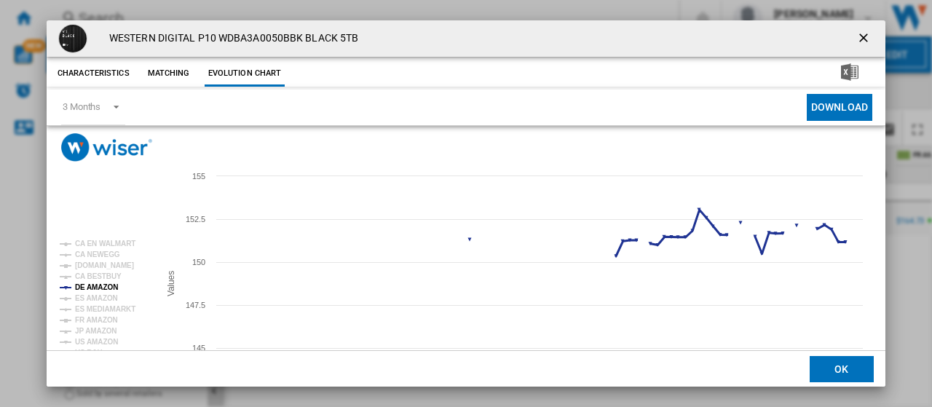
click at [96, 288] on tspan "DE AMAZON" at bounding box center [96, 287] width 43 height 8
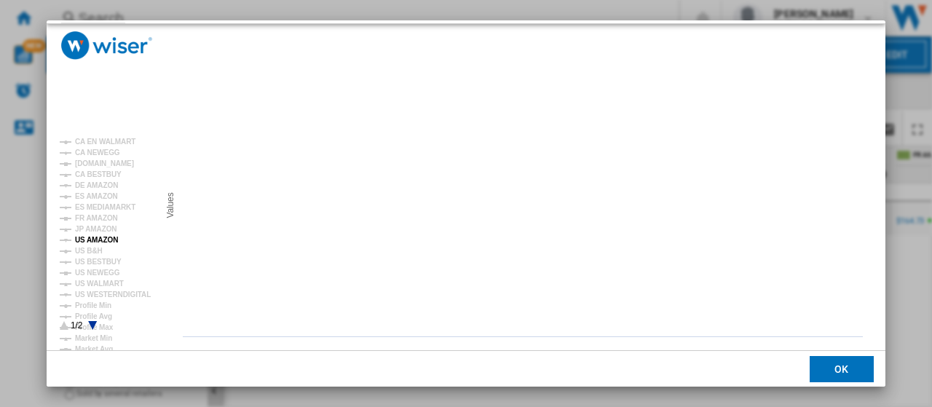
click at [99, 239] on tspan "US AMAZON" at bounding box center [96, 240] width 43 height 8
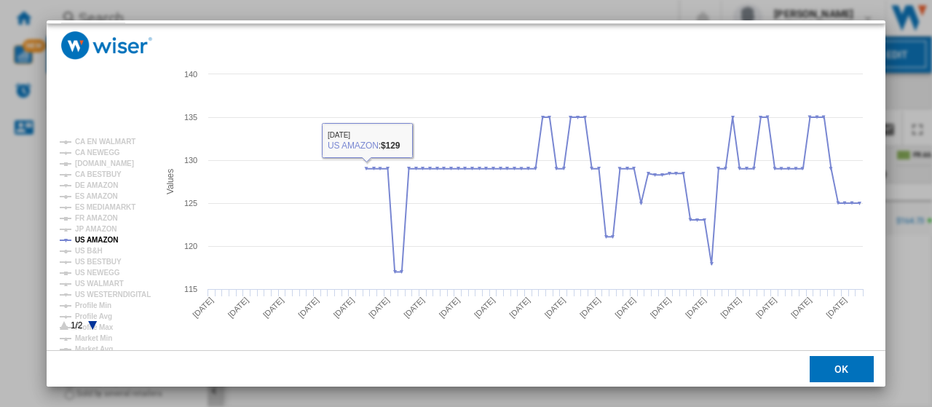
click at [315, 12] on div "WESTERN DIGITAL P10 WDBA3A0050BBK BLACK 5TB Characteristics Matching Evolution …" at bounding box center [466, 203] width 932 height 407
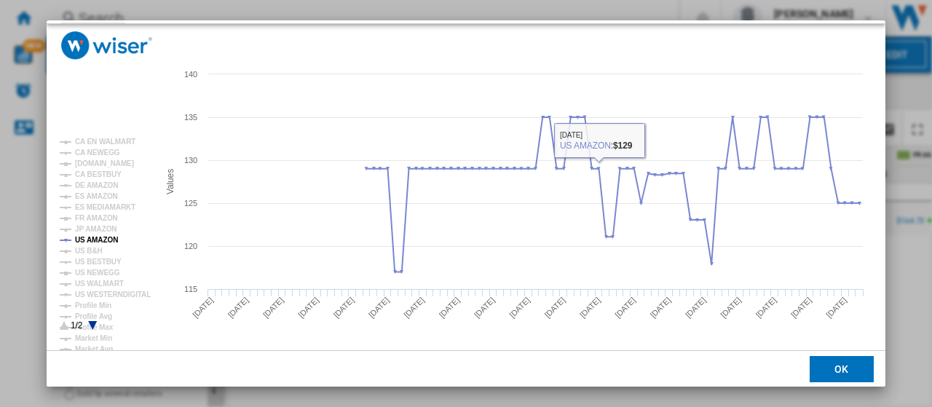
click at [818, 367] on button "OK" at bounding box center [842, 369] width 64 height 26
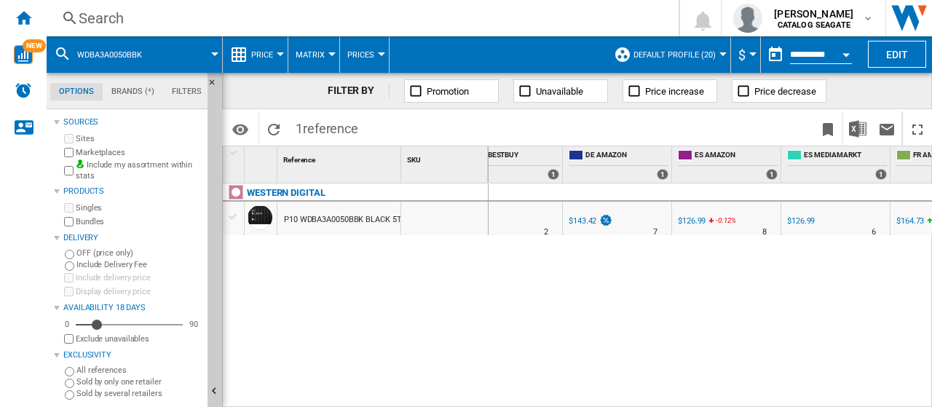
click at [106, 17] on div "Search" at bounding box center [360, 18] width 562 height 20
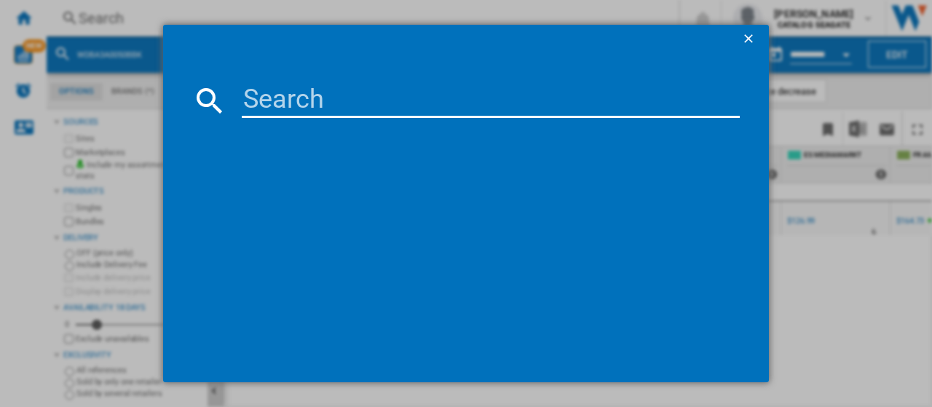
type input "WDBU6Y0020BBK"
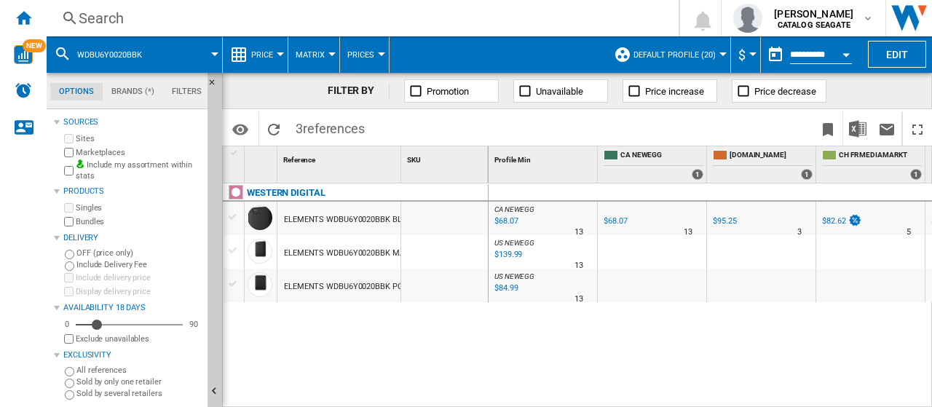
click at [116, 24] on div "Search" at bounding box center [360, 18] width 562 height 20
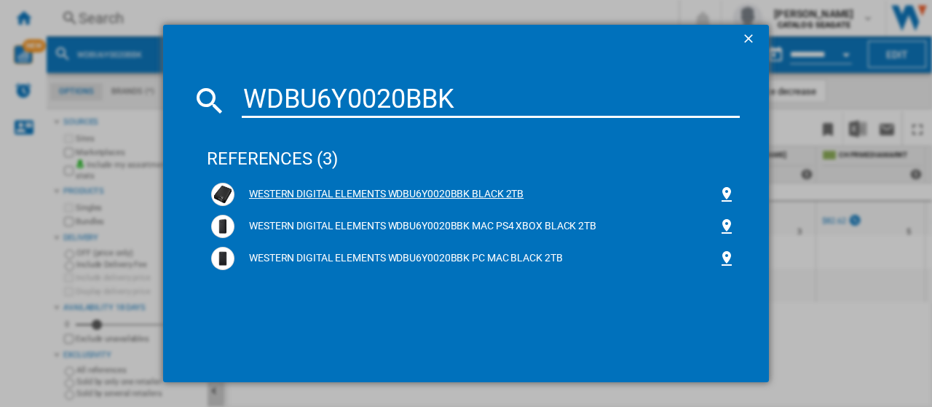
type input "WDBU6Y0020BBK"
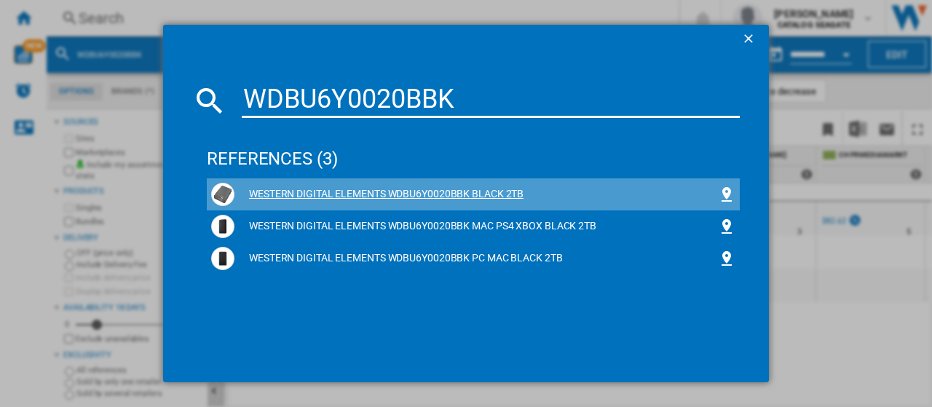
click at [431, 199] on div "WESTERN DIGITAL ELEMENTS WDBU6Y0020BBK BLACK 2TB" at bounding box center [475, 194] width 483 height 15
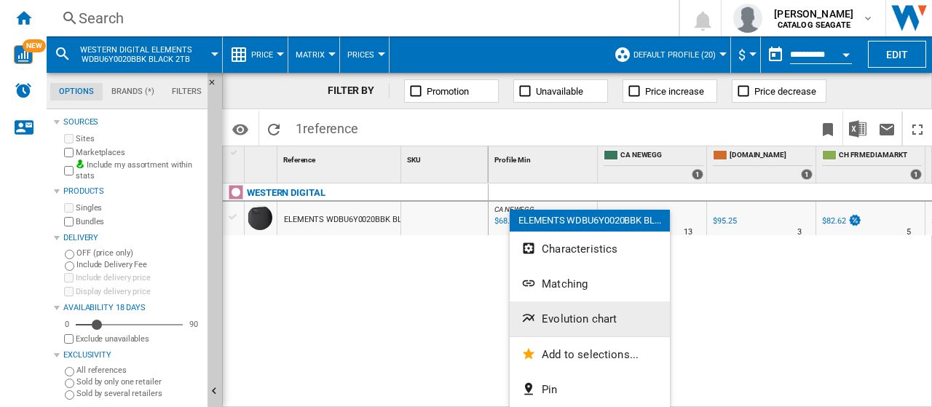
click at [556, 317] on span "Evolution chart" at bounding box center [579, 318] width 75 height 13
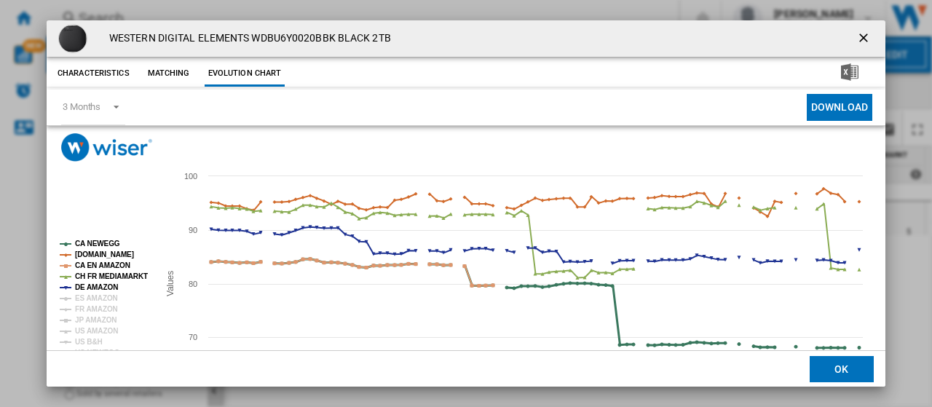
click at [95, 243] on tspan "CA NEWEGG" at bounding box center [97, 244] width 45 height 8
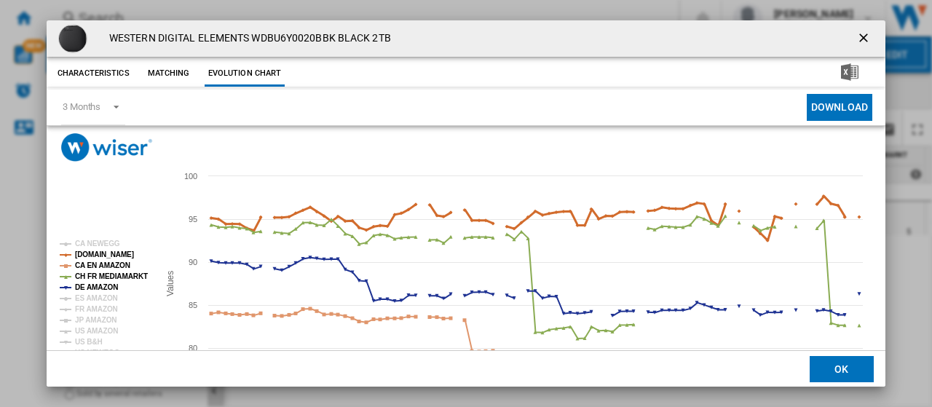
click at [95, 258] on tspan "[DOMAIN_NAME]" at bounding box center [104, 254] width 59 height 8
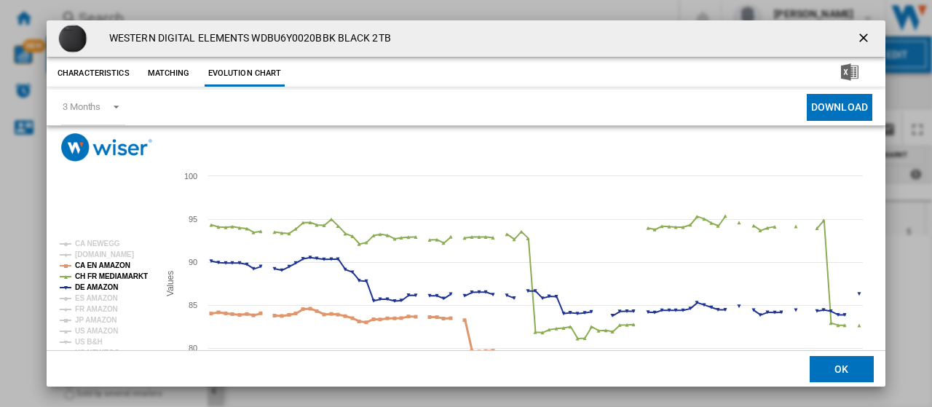
click at [95, 267] on tspan "CA EN AMAZON" at bounding box center [102, 265] width 55 height 8
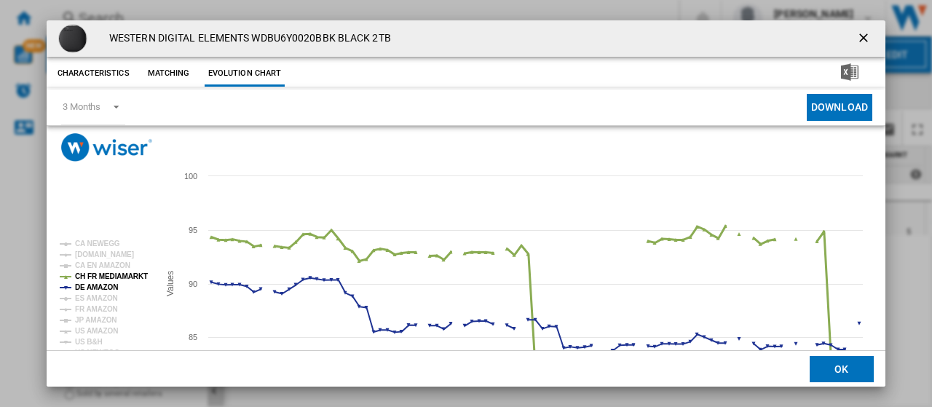
click at [94, 277] on tspan "CH FR MEDIAMARKT" at bounding box center [111, 276] width 73 height 8
click at [92, 290] on tspan "DE AMAZON" at bounding box center [96, 287] width 43 height 8
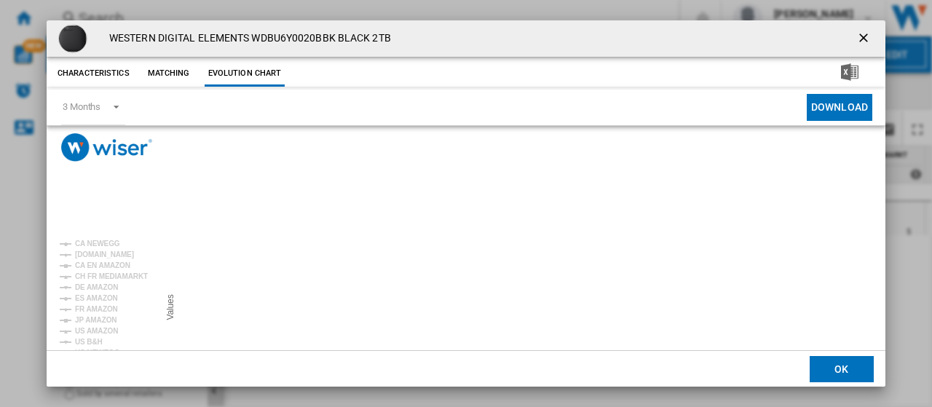
scroll to position [102, 0]
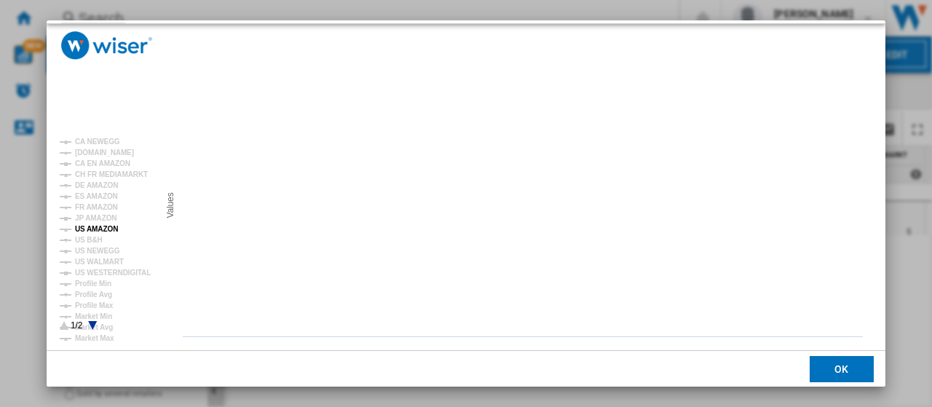
click at [102, 225] on tspan "US AMAZON" at bounding box center [96, 229] width 43 height 8
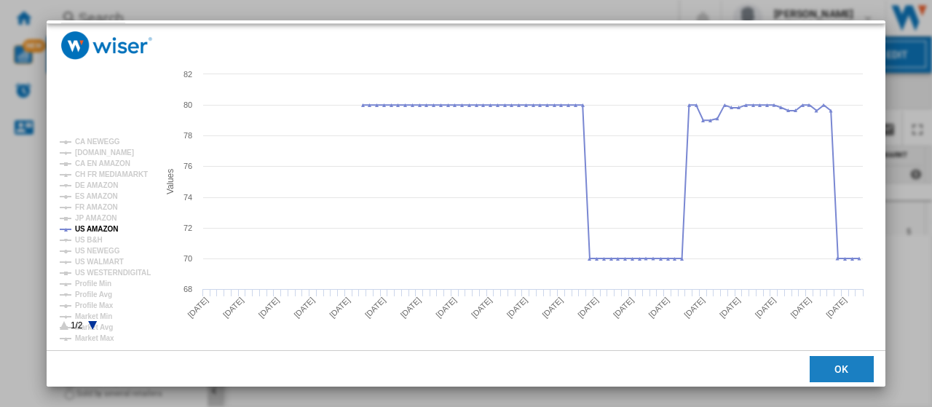
click at [827, 375] on button "OK" at bounding box center [842, 369] width 64 height 26
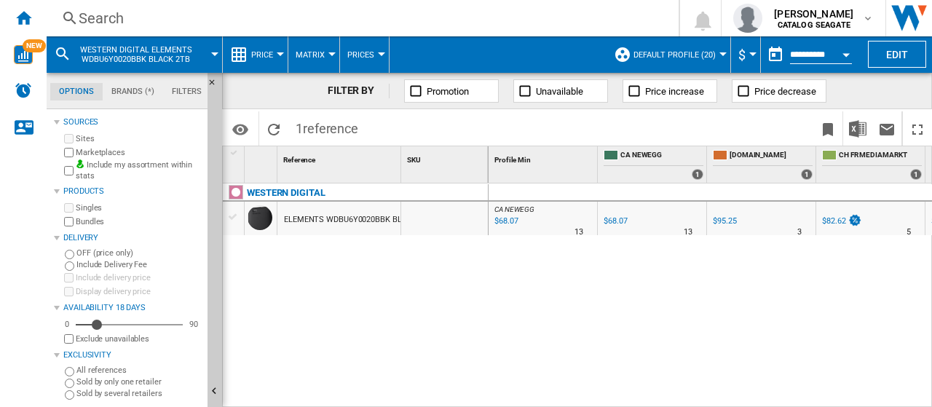
click at [106, 12] on div "Search" at bounding box center [360, 18] width 562 height 20
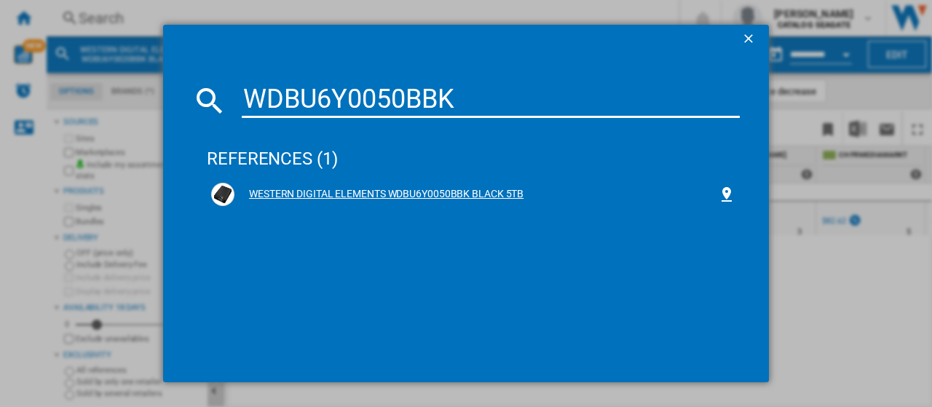
type input "WDBU6Y0050BBK"
click at [382, 191] on div "WESTERN DIGITAL ELEMENTS WDBU6Y0050BBK BLACK 5TB" at bounding box center [475, 194] width 483 height 15
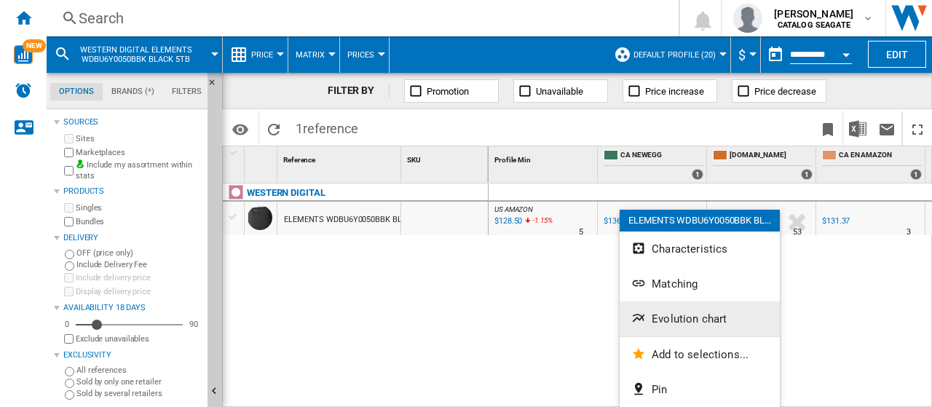
click at [676, 321] on span "Evolution chart" at bounding box center [689, 318] width 75 height 13
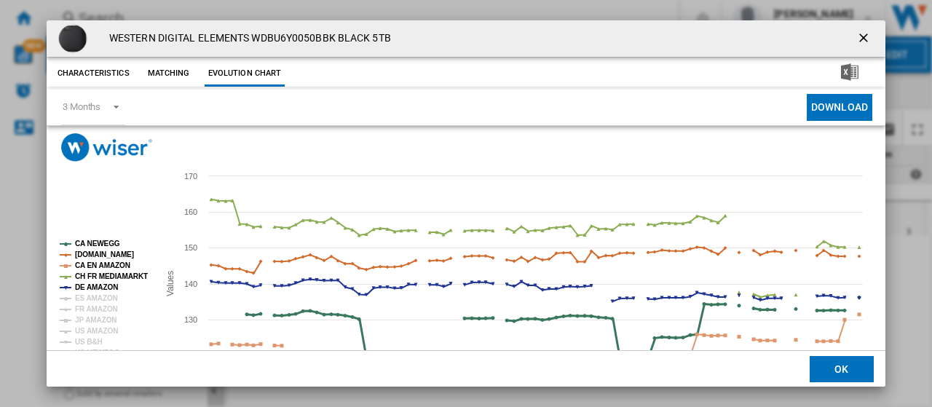
click at [103, 240] on rect "Product popup" at bounding box center [103, 336] width 99 height 204
click at [103, 254] on tspan "[DOMAIN_NAME]" at bounding box center [104, 254] width 59 height 8
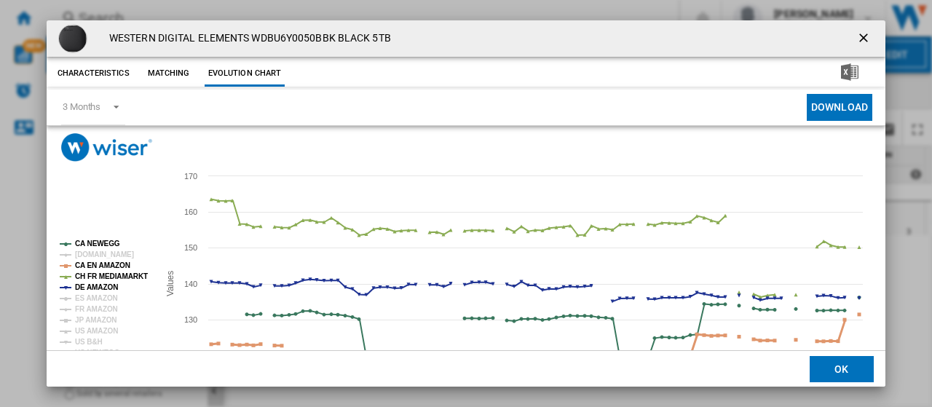
click at [102, 269] on tspan "CA EN AMAZON" at bounding box center [102, 265] width 55 height 8
click at [102, 280] on tspan "CH FR MEDIAMARKT" at bounding box center [111, 276] width 73 height 8
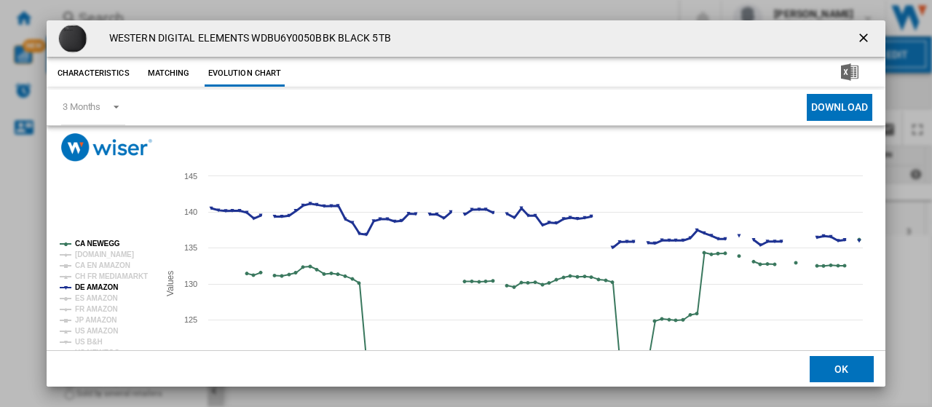
click at [102, 284] on tspan "DE AMAZON" at bounding box center [96, 287] width 43 height 8
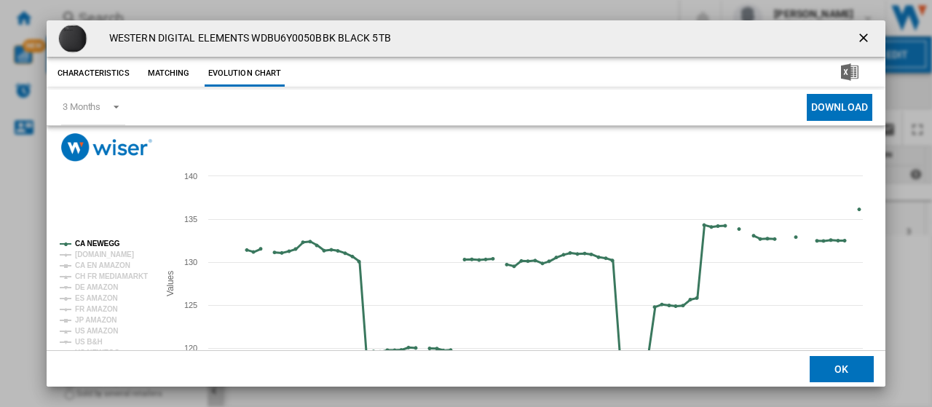
click at [102, 243] on tspan "CA NEWEGG" at bounding box center [97, 244] width 45 height 8
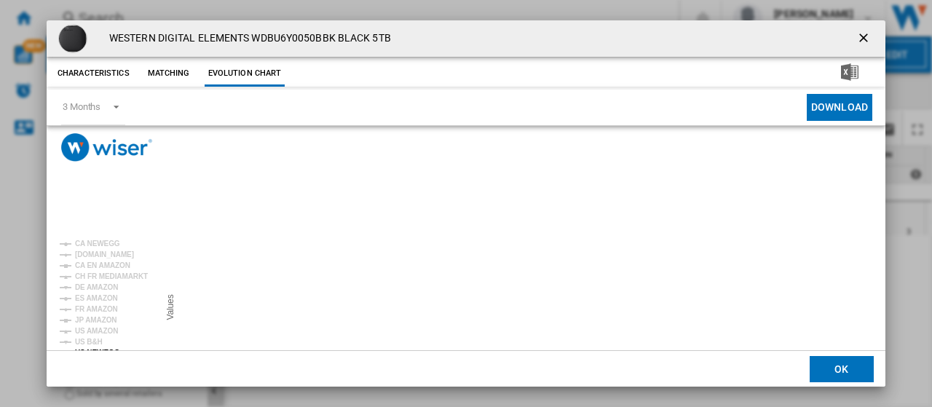
scroll to position [102, 0]
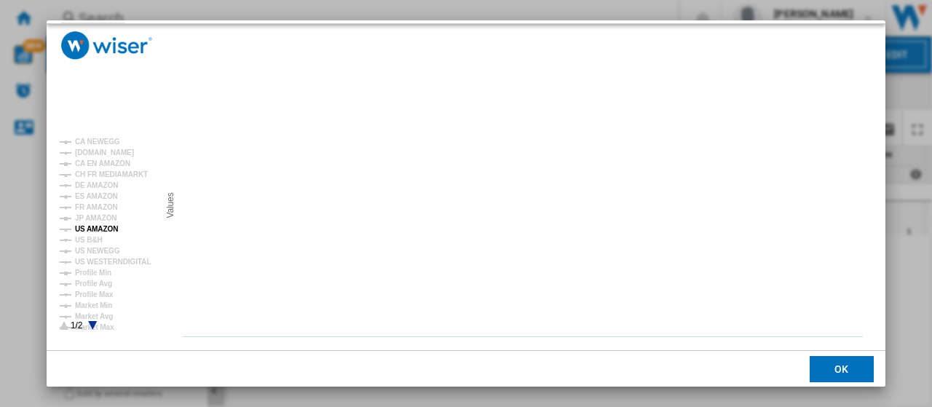
click at [101, 226] on tspan "US AMAZON" at bounding box center [96, 229] width 43 height 8
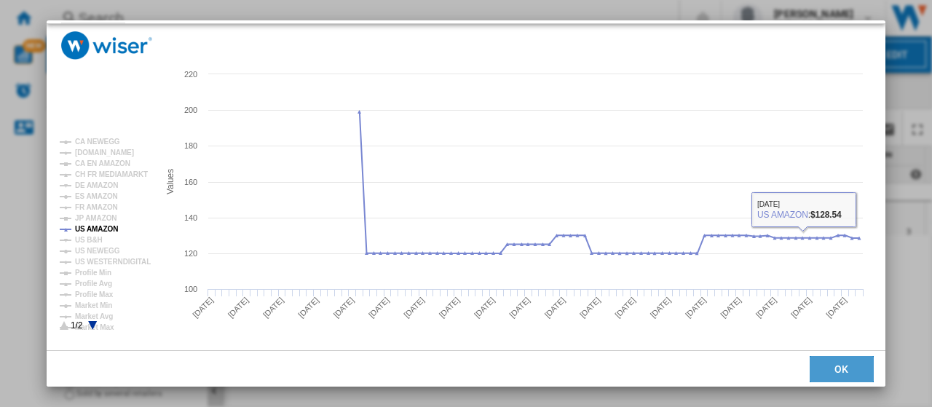
click at [825, 356] on button "OK" at bounding box center [842, 369] width 64 height 26
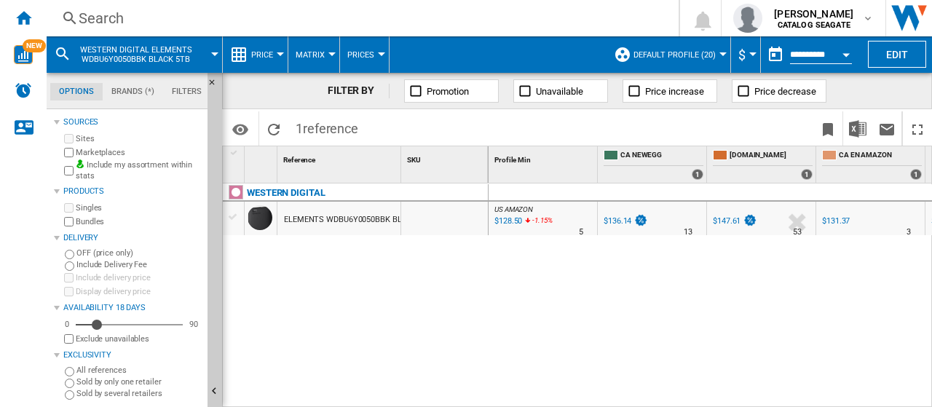
click at [128, 12] on div "Search" at bounding box center [360, 18] width 562 height 20
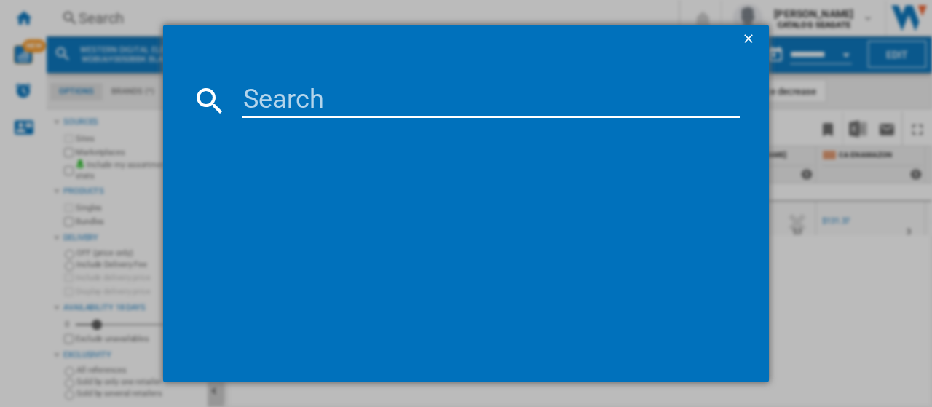
type input "WDBU6Y0040BBK"
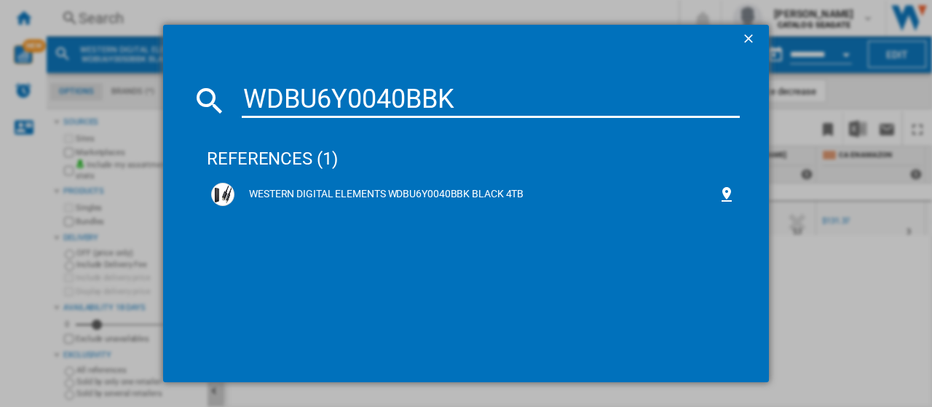
click at [421, 194] on div "WESTERN DIGITAL ELEMENTS WDBU6Y0040BBK BLACK 4TB" at bounding box center [475, 194] width 483 height 15
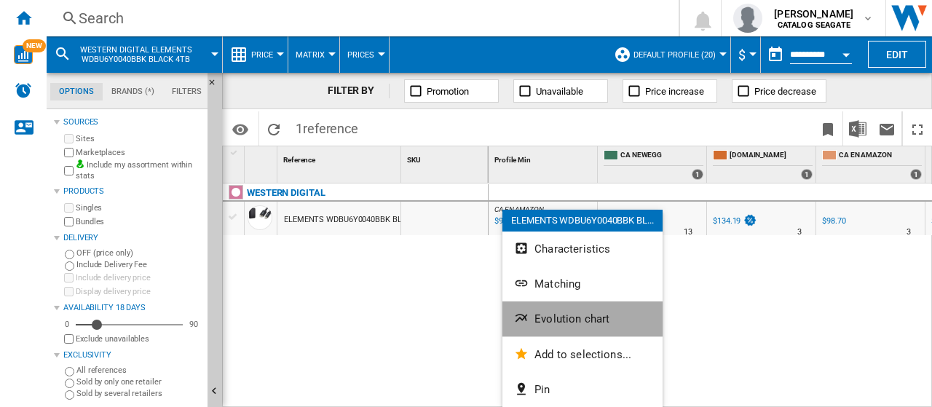
click at [549, 318] on span "Evolution chart" at bounding box center [571, 318] width 75 height 13
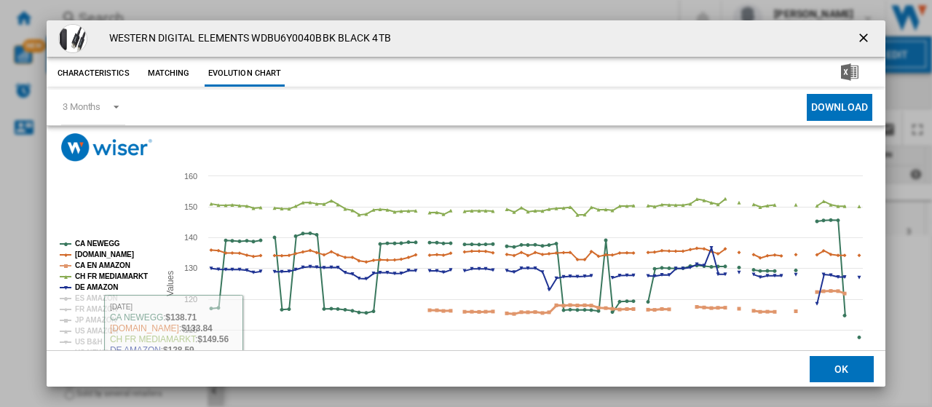
click at [98, 261] on tspan "CA EN AMAZON" at bounding box center [102, 265] width 55 height 8
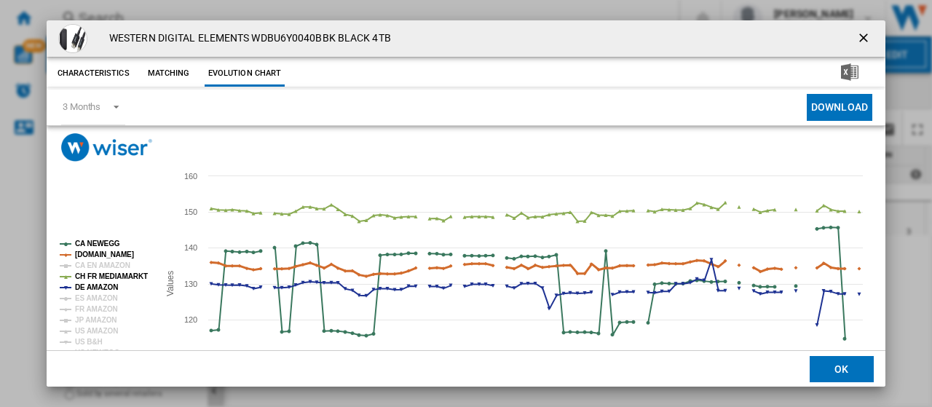
click at [97, 253] on tspan "[DOMAIN_NAME]" at bounding box center [104, 254] width 59 height 8
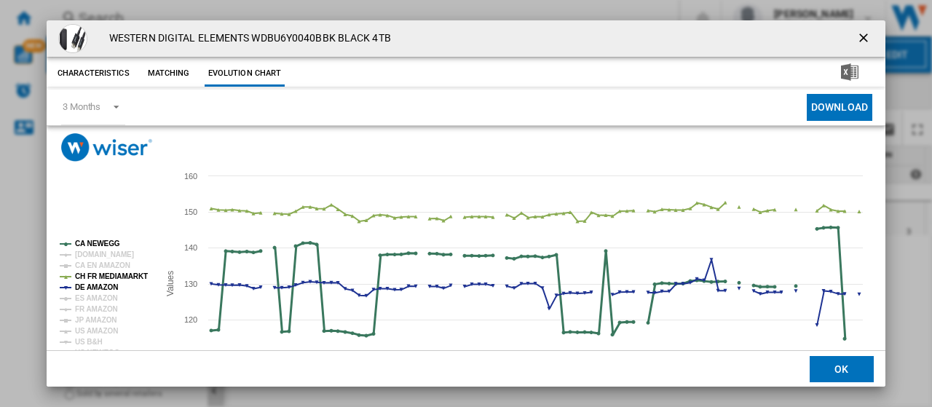
click at [98, 242] on tspan "CA NEWEGG" at bounding box center [97, 244] width 45 height 8
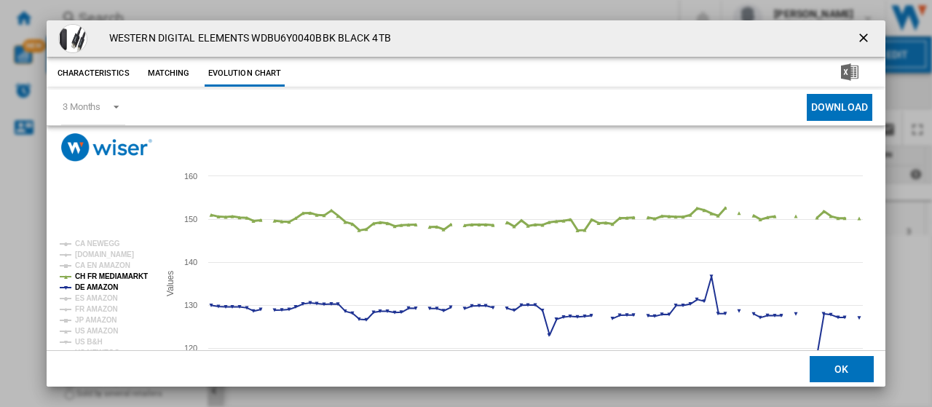
click at [98, 278] on tspan "CH FR MEDIAMARKT" at bounding box center [111, 276] width 73 height 8
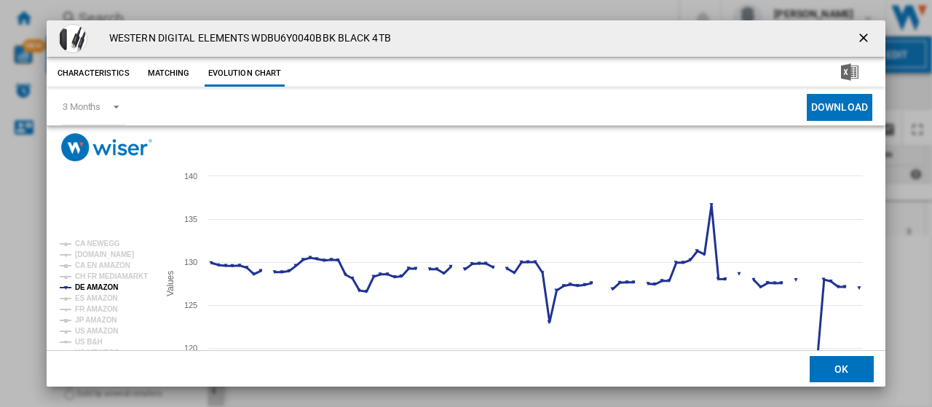
click at [96, 287] on tspan "DE AMAZON" at bounding box center [96, 287] width 43 height 8
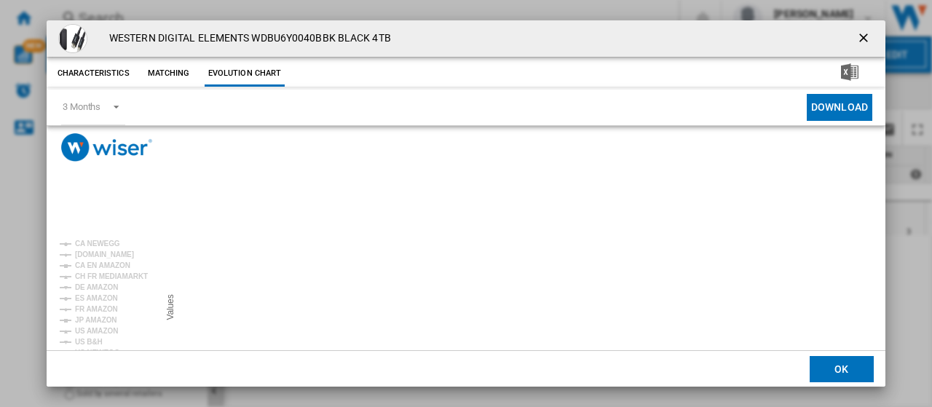
scroll to position [102, 0]
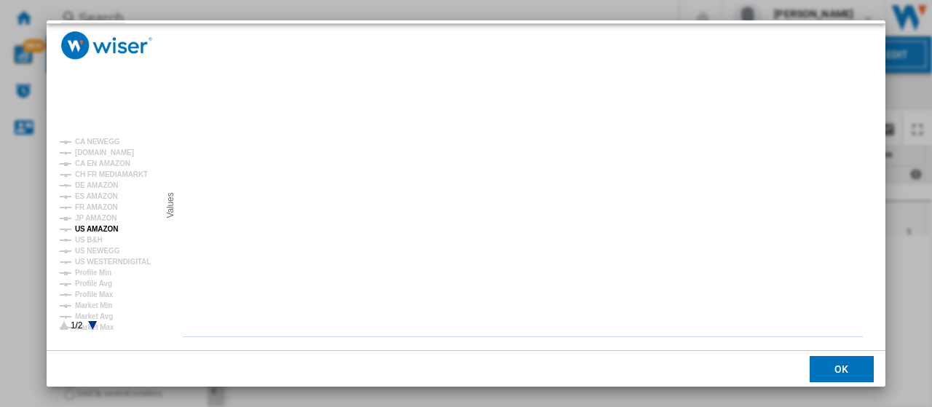
click at [106, 229] on tspan "US AMAZON" at bounding box center [96, 229] width 43 height 8
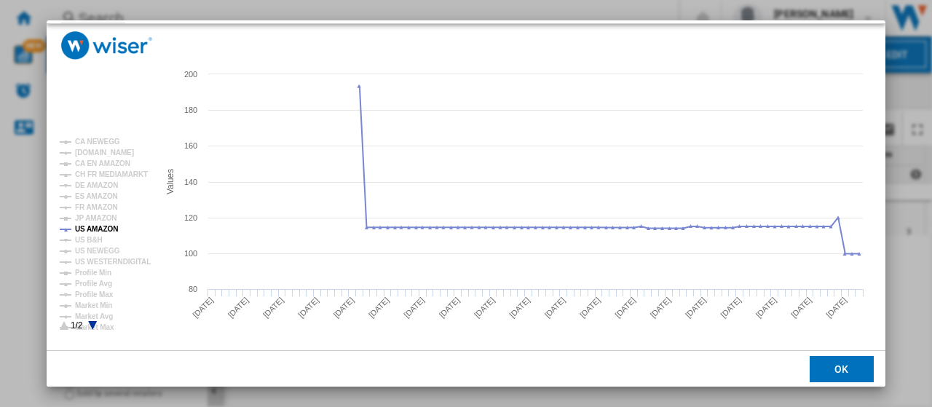
click at [826, 378] on button "OK" at bounding box center [842, 369] width 64 height 26
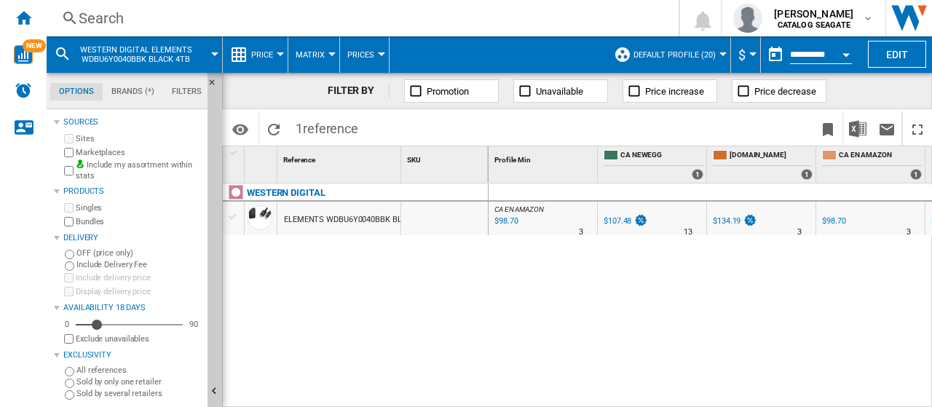
click at [141, 17] on div "Search" at bounding box center [360, 18] width 562 height 20
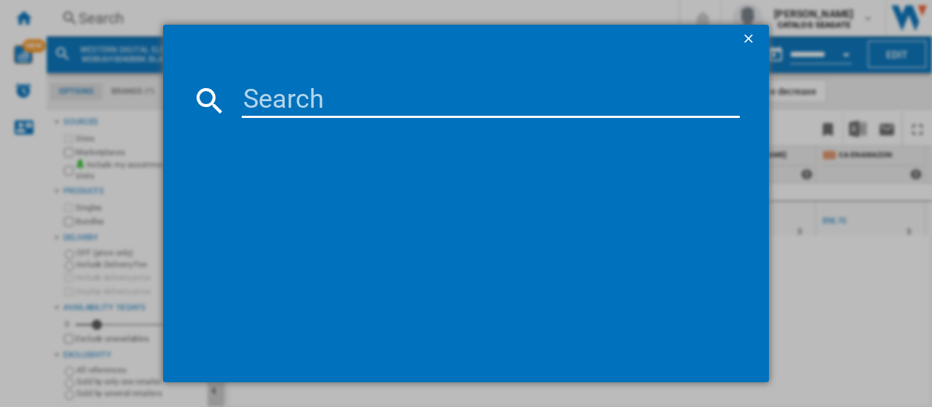
type input "BWLG0080HBK"
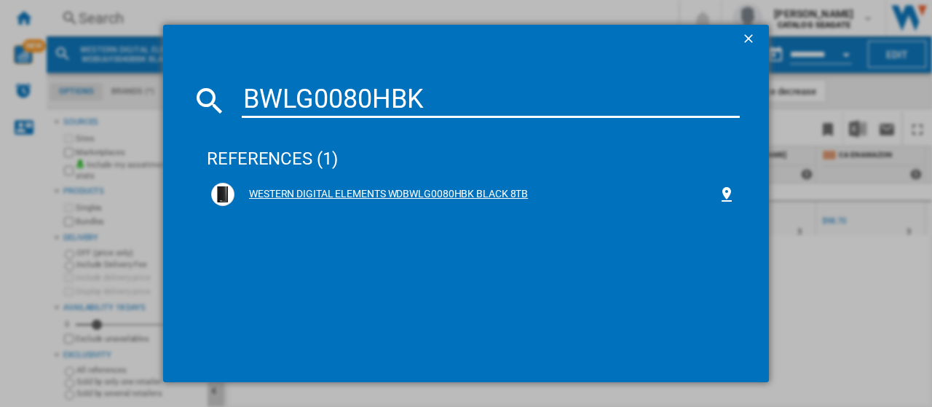
click at [389, 191] on div "WESTERN DIGITAL ELEMENTS WDBWLG0080HBK BLACK 8TB" at bounding box center [475, 194] width 483 height 15
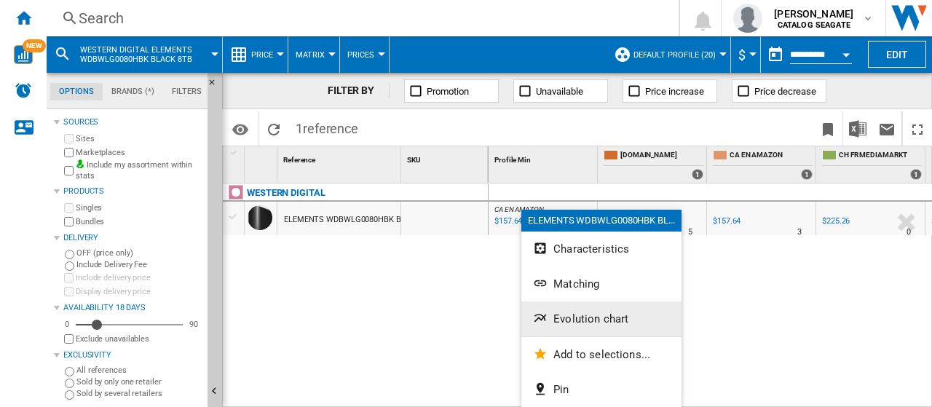
click at [577, 327] on button "Evolution chart" at bounding box center [601, 318] width 160 height 35
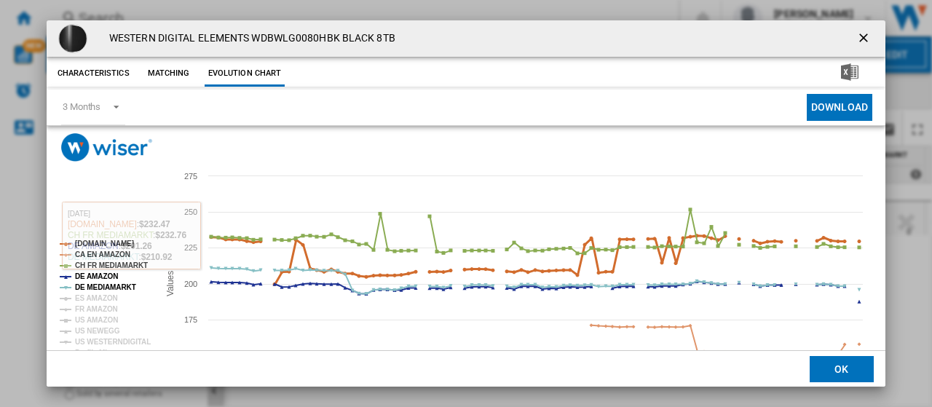
click at [112, 242] on tspan "[DOMAIN_NAME]" at bounding box center [104, 244] width 59 height 8
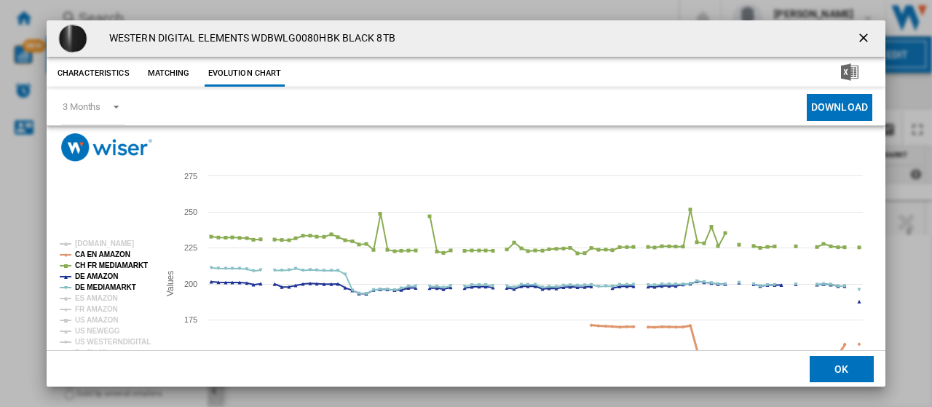
click at [106, 257] on tspan "CA EN AMAZON" at bounding box center [102, 254] width 55 height 8
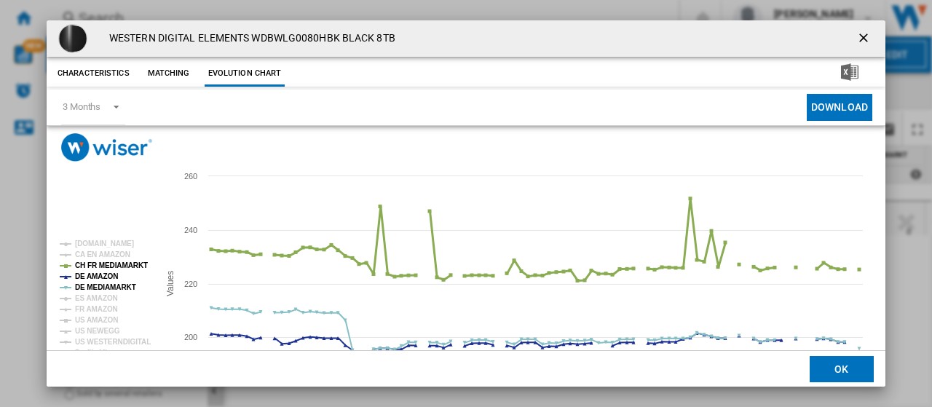
click at [104, 266] on tspan "CH FR MEDIAMARKT" at bounding box center [111, 265] width 73 height 8
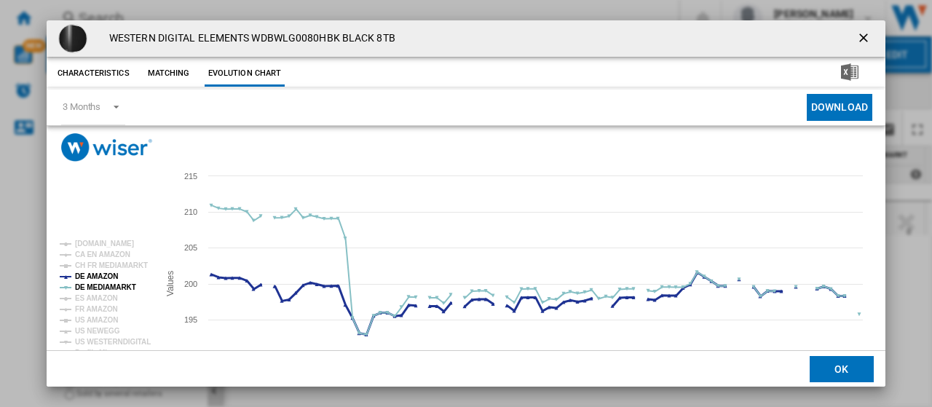
click at [102, 280] on tspan "DE AMAZON" at bounding box center [96, 276] width 43 height 8
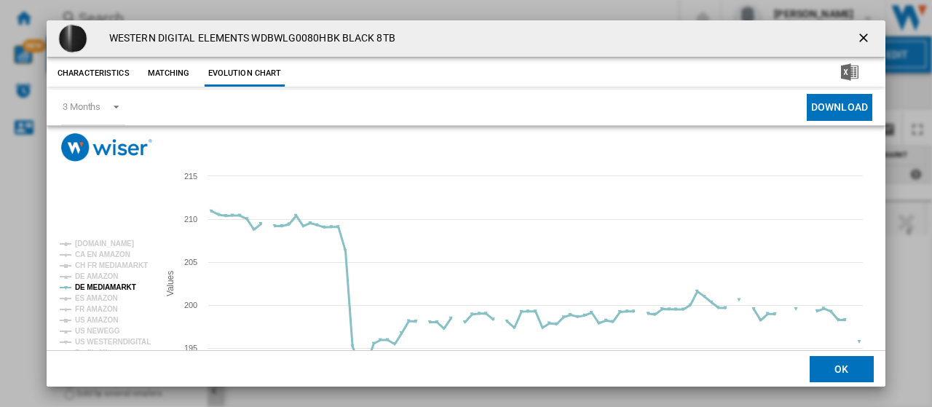
click at [102, 285] on tspan "DE MEDIAMARKT" at bounding box center [105, 287] width 61 height 8
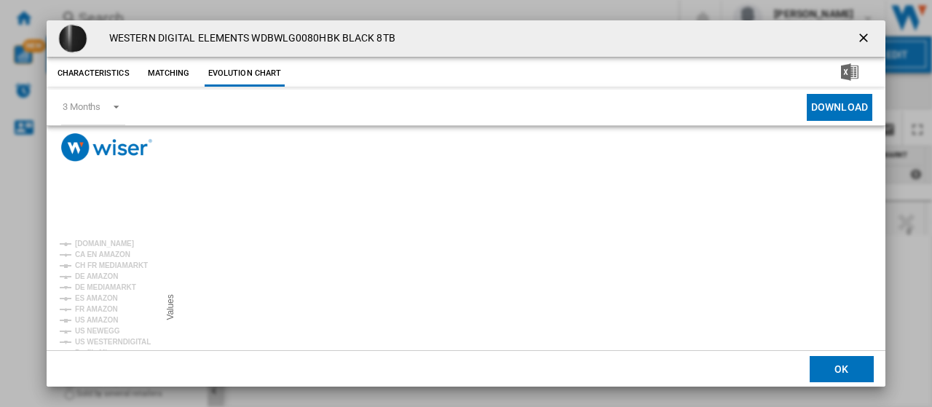
scroll to position [73, 0]
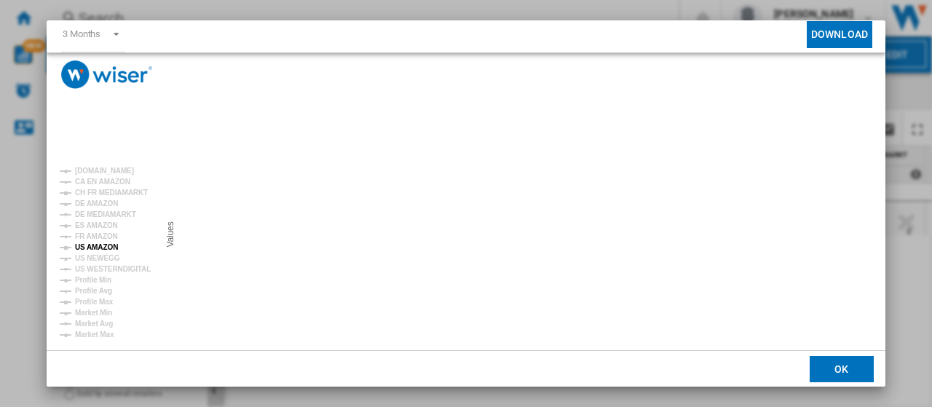
click at [100, 247] on tspan "US AMAZON" at bounding box center [96, 247] width 43 height 8
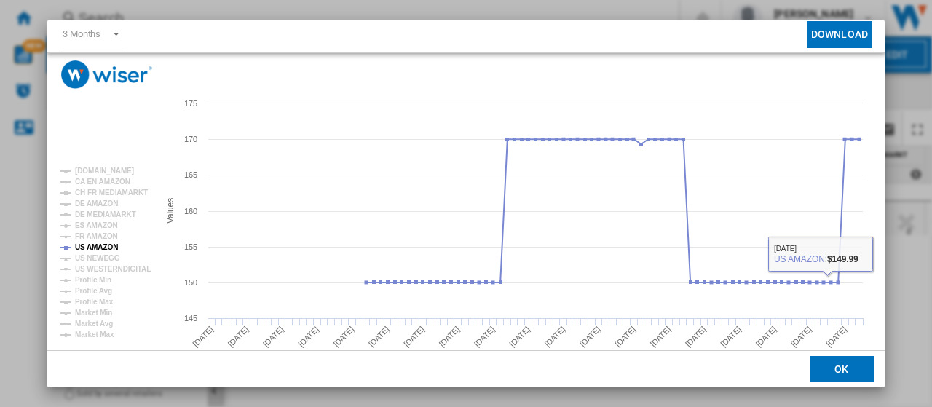
drag, startPoint x: 832, startPoint y: 363, endPoint x: 827, endPoint y: 356, distance: 8.9
click at [827, 356] on button "OK" at bounding box center [842, 369] width 64 height 26
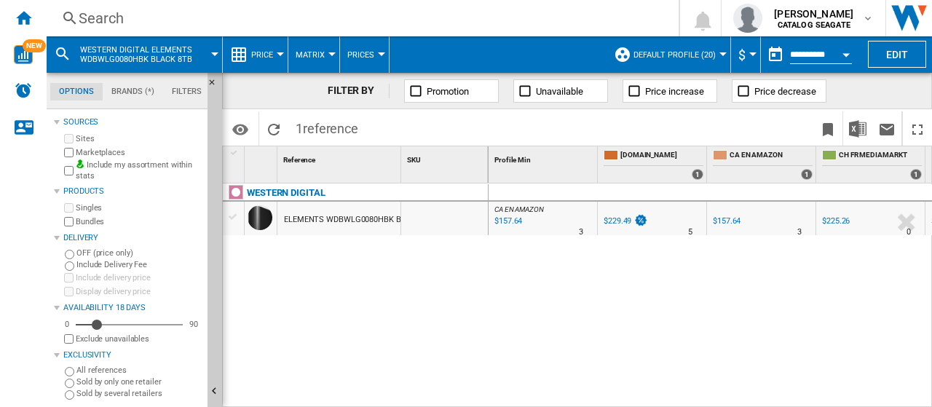
click at [142, 20] on div "Search" at bounding box center [360, 18] width 562 height 20
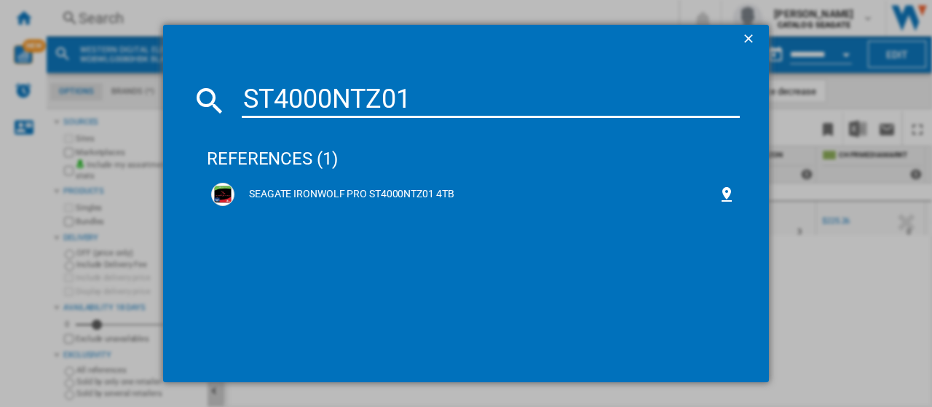
type input "ST4000NTZ01"
click at [373, 196] on div "SEAGATE IRONWOLF PRO ST4000NTZ01 4TB" at bounding box center [475, 194] width 483 height 15
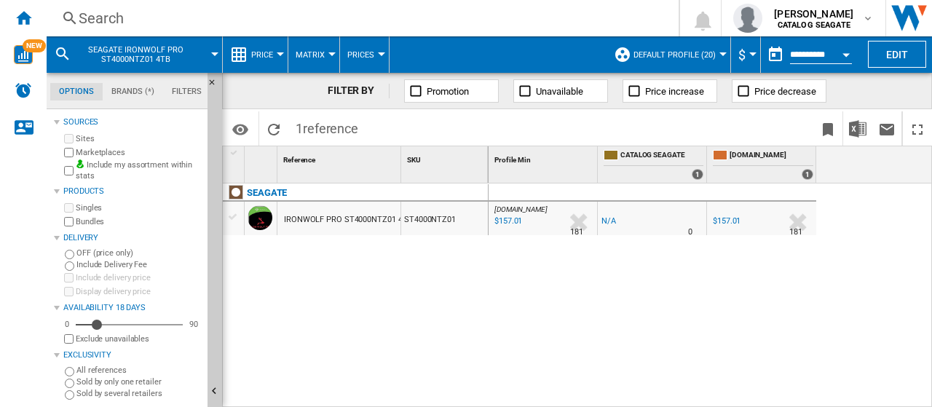
click at [111, 15] on div "Search" at bounding box center [360, 18] width 562 height 20
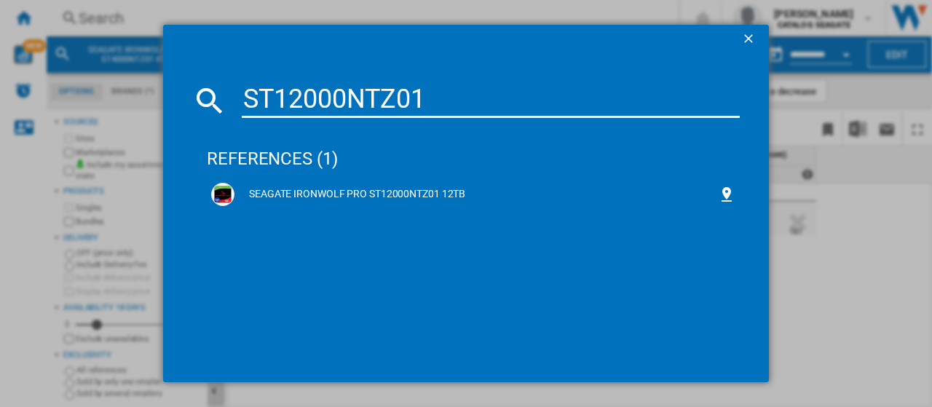
type input "ST12000NTZ01"
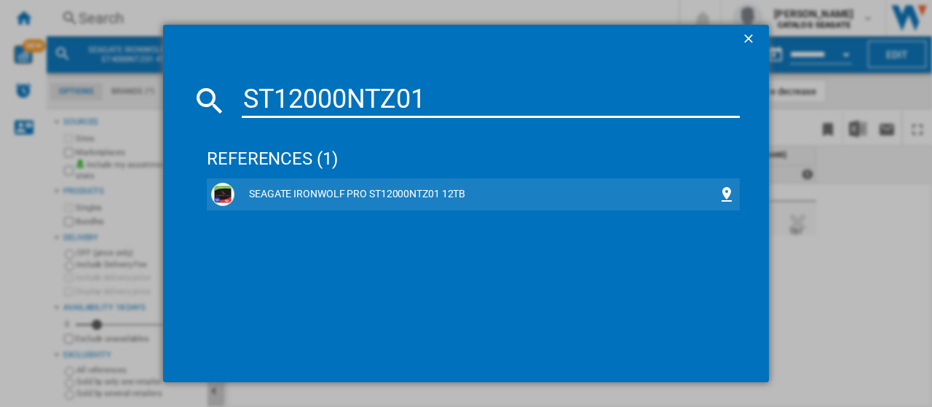
click at [365, 186] on div "SEAGATE IRONWOLF PRO ST12000NTZ01 12TB" at bounding box center [473, 194] width 524 height 23
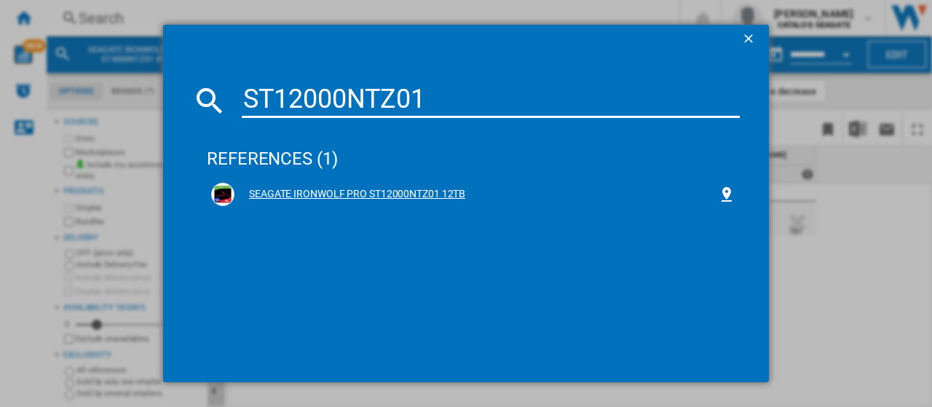
click at [438, 189] on div "SEAGATE IRONWOLF PRO ST12000NTZ01 12TB" at bounding box center [475, 194] width 483 height 15
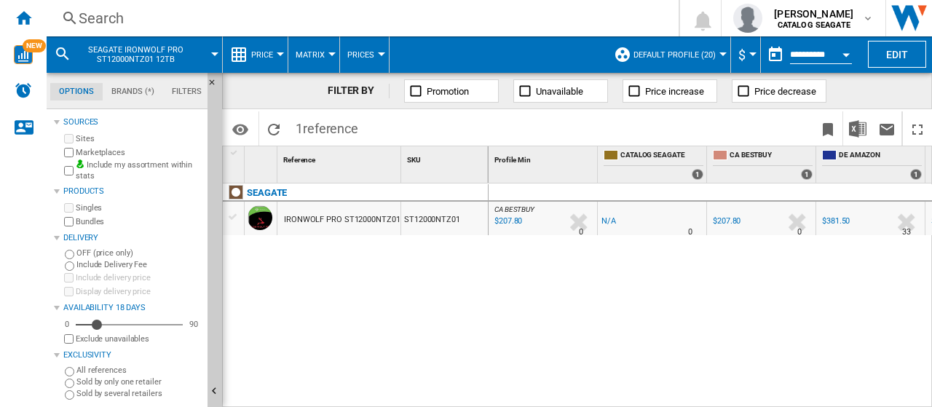
click at [140, 15] on div "Search" at bounding box center [360, 18] width 562 height 20
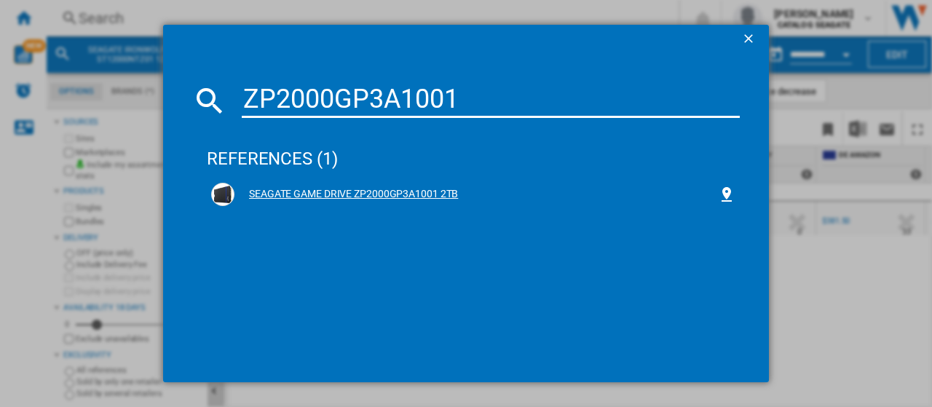
type input "ZP2000GP3A1001"
click at [371, 197] on div "SEAGATE GAME DRIVE ZP2000GP3A1001 2TB" at bounding box center [475, 194] width 483 height 15
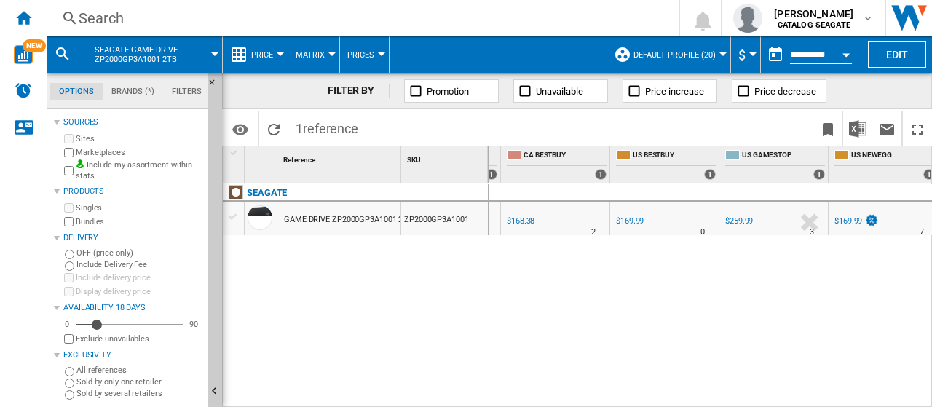
scroll to position [0, 320]
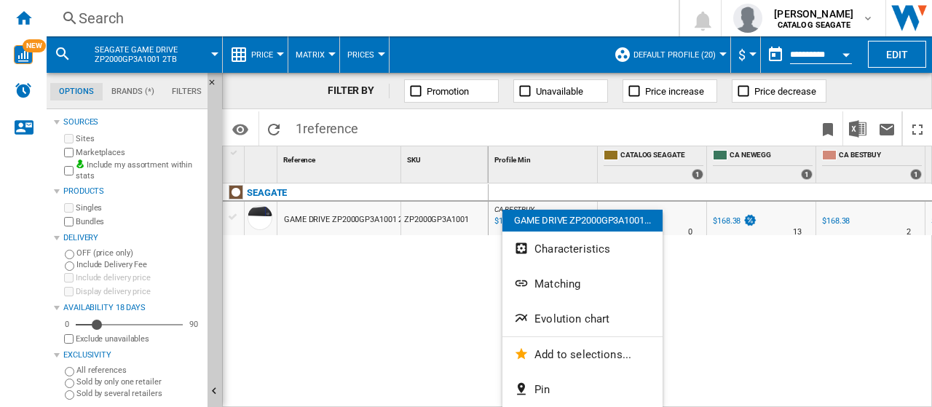
click at [408, 301] on div at bounding box center [466, 203] width 932 height 407
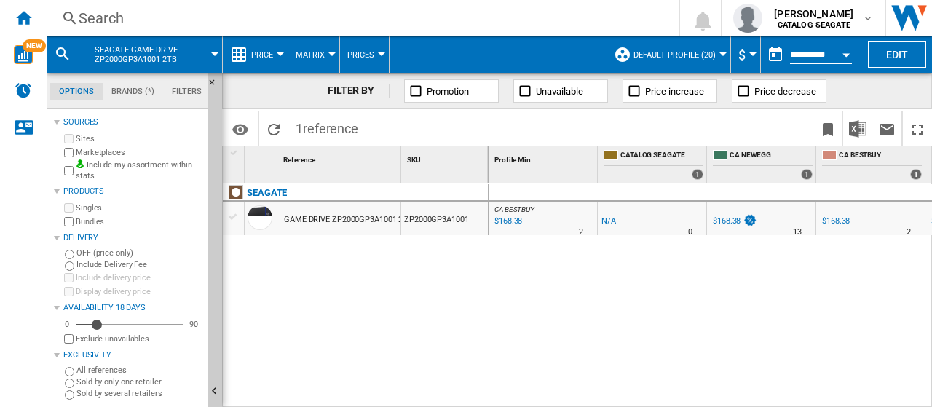
click at [98, 15] on div "Search" at bounding box center [360, 18] width 562 height 20
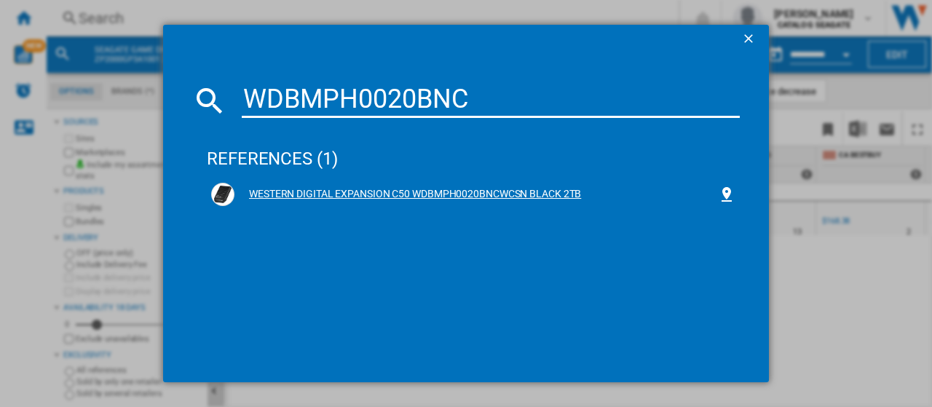
type input "WDBMPH0020BNC"
click at [385, 193] on div "WESTERN DIGITAL EXPANSION C50 WDBMPH0020BNCWCSN BLACK 2TB" at bounding box center [475, 194] width 483 height 15
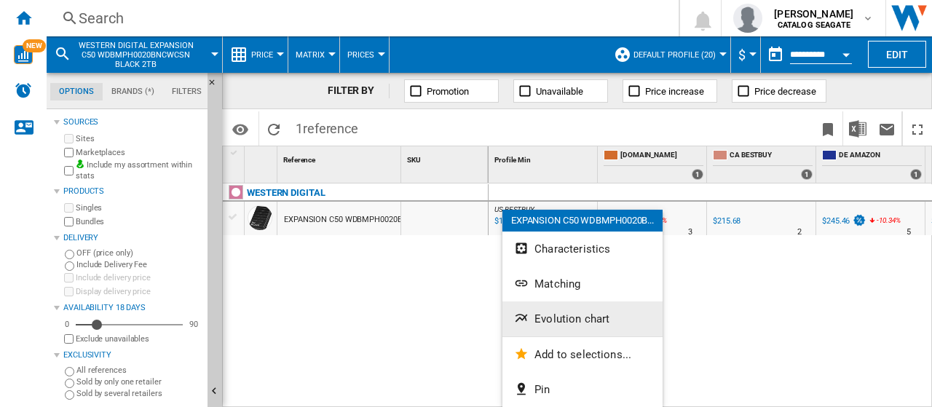
click at [555, 321] on span "Evolution chart" at bounding box center [571, 318] width 75 height 13
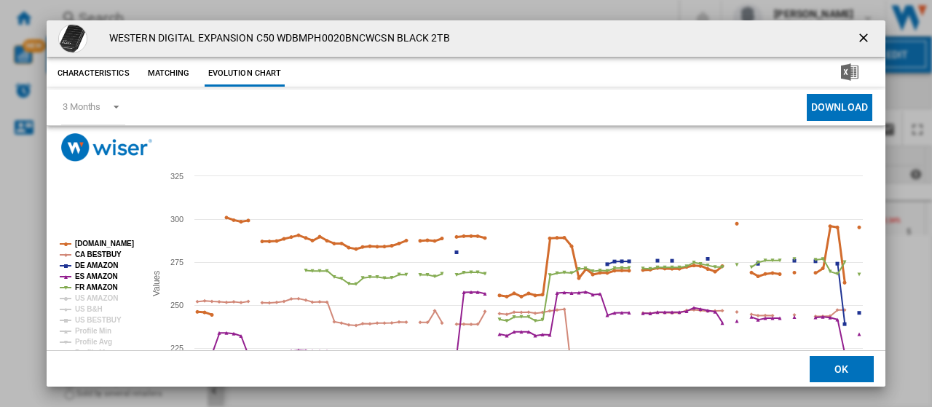
click at [82, 246] on tspan "[DOMAIN_NAME]" at bounding box center [104, 244] width 59 height 8
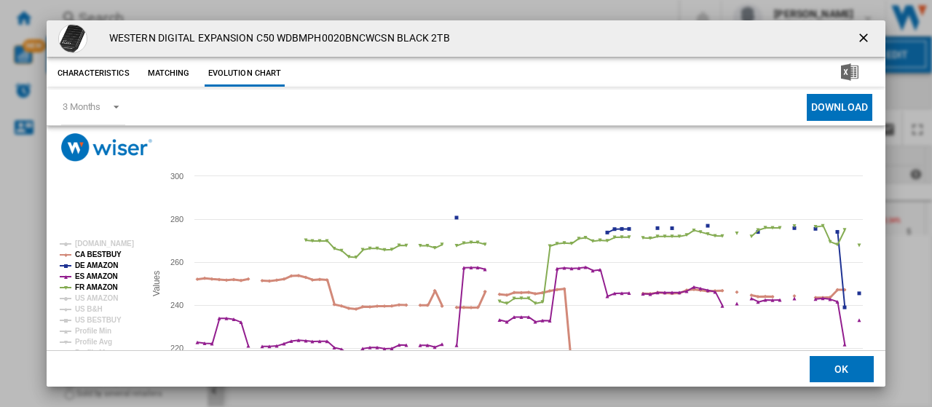
click at [82, 253] on tspan "CA BESTBUY" at bounding box center [98, 254] width 47 height 8
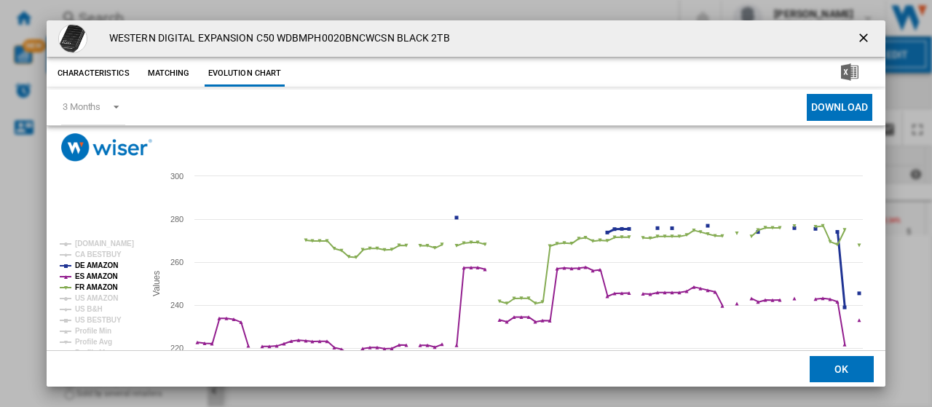
click at [90, 269] on tspan "DE AMAZON" at bounding box center [96, 265] width 43 height 8
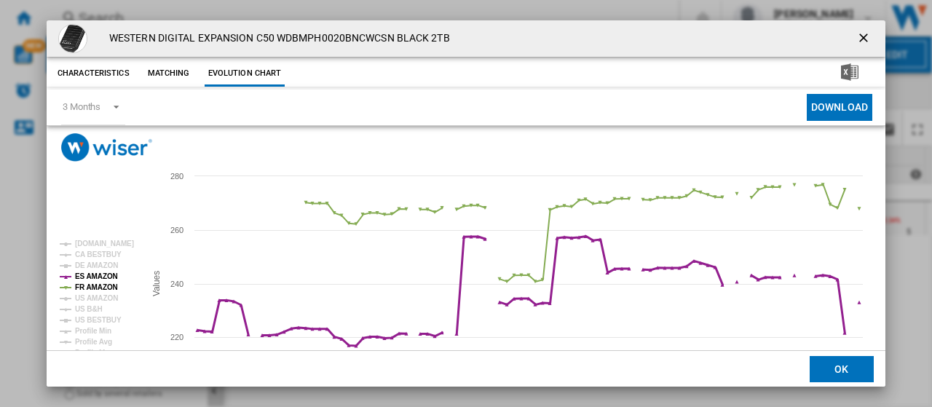
click at [90, 280] on tspan "ES AMAZON" at bounding box center [96, 276] width 43 height 8
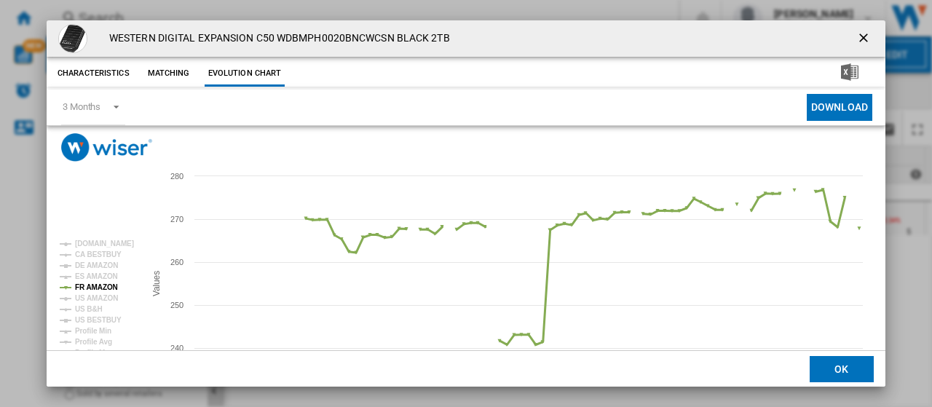
click at [90, 285] on tspan "FR AMAZON" at bounding box center [96, 287] width 43 height 8
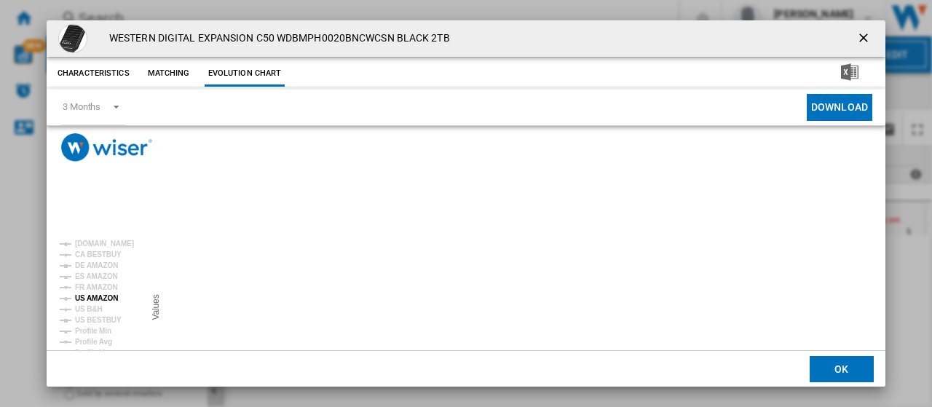
click at [93, 300] on tspan "US AMAZON" at bounding box center [96, 298] width 43 height 8
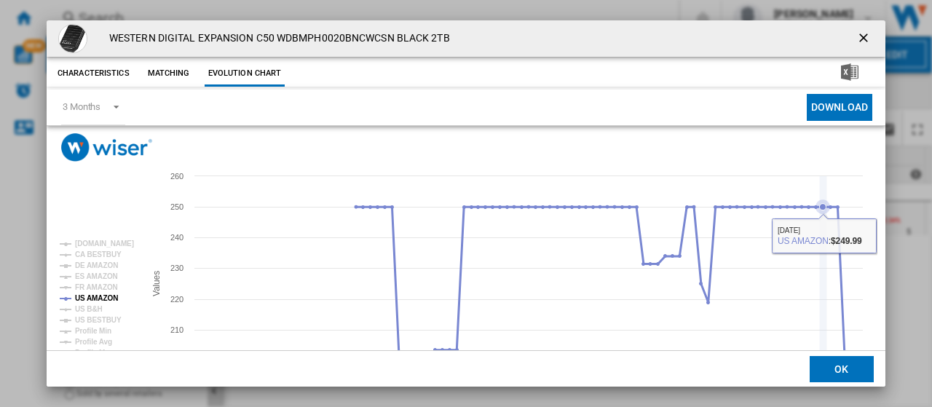
scroll to position [73, 0]
